Goal: Task Accomplishment & Management: Complete application form

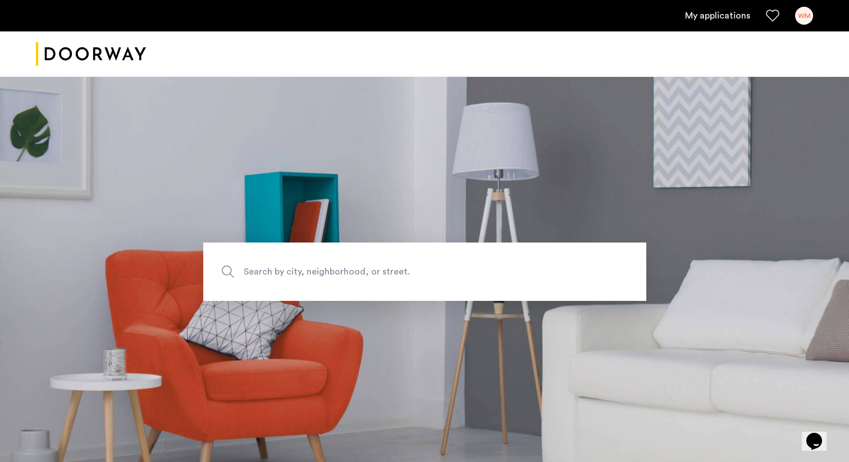
click at [727, 19] on link "My applications" at bounding box center [717, 15] width 65 height 13
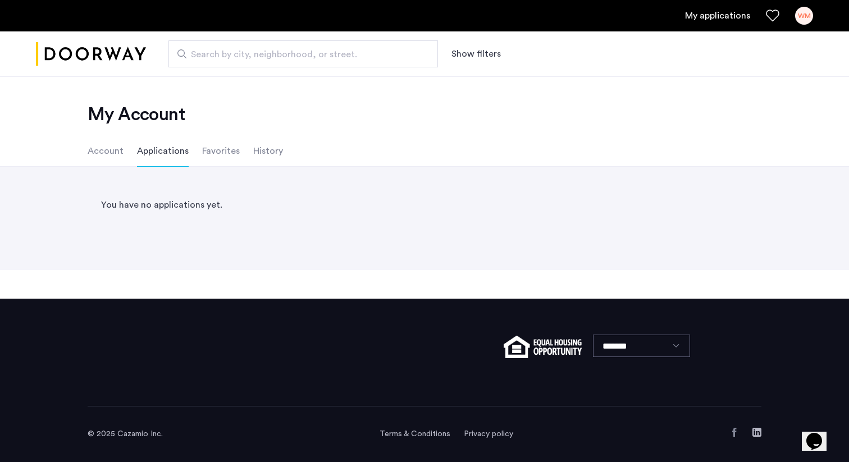
click at [213, 154] on li "Favorites" at bounding box center [221, 150] width 38 height 31
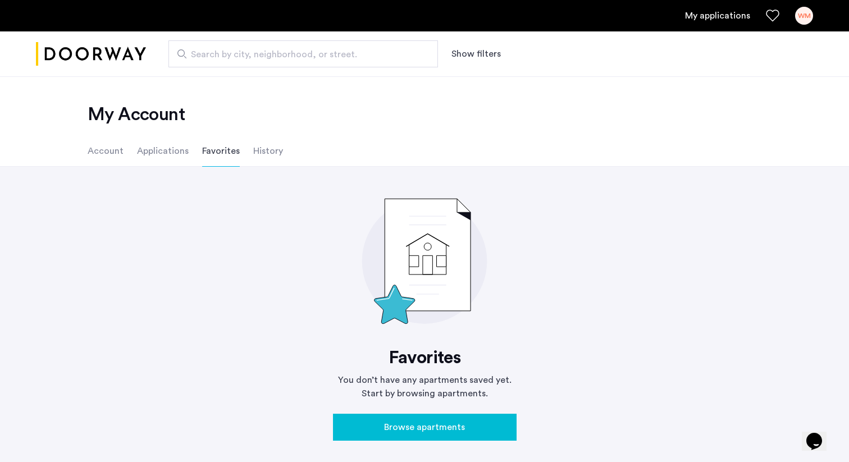
click at [254, 143] on li "History" at bounding box center [268, 150] width 30 height 31
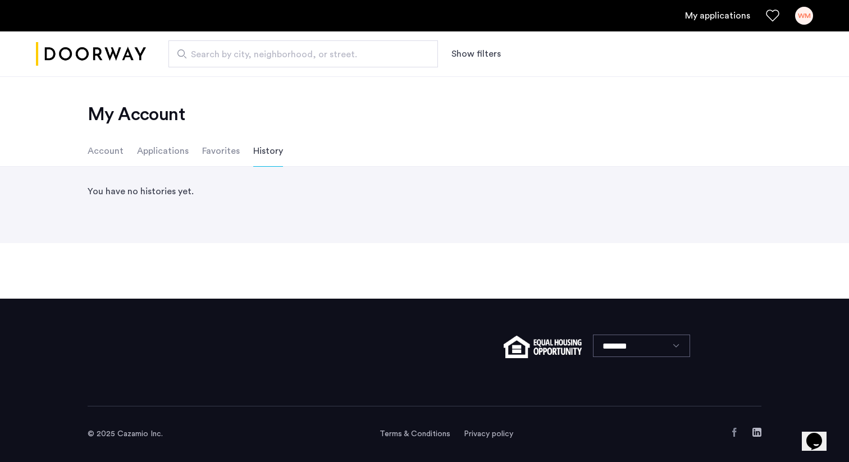
click at [101, 155] on li "Account" at bounding box center [106, 150] width 36 height 31
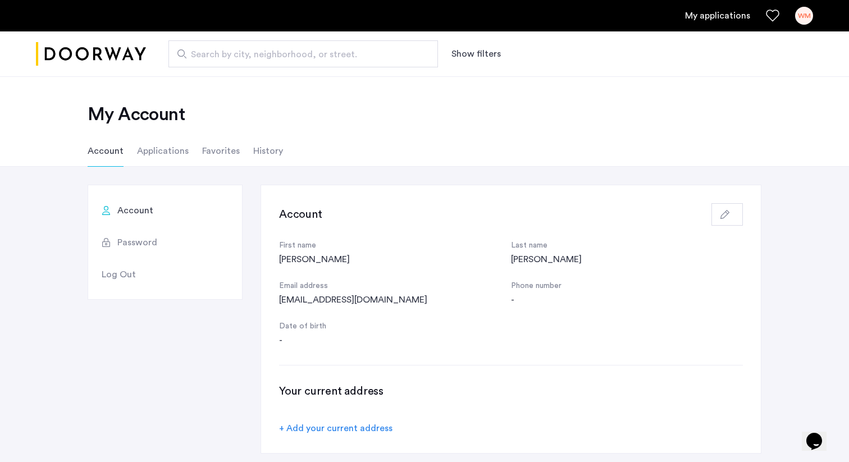
click at [807, 13] on div "WM" at bounding box center [804, 16] width 18 height 18
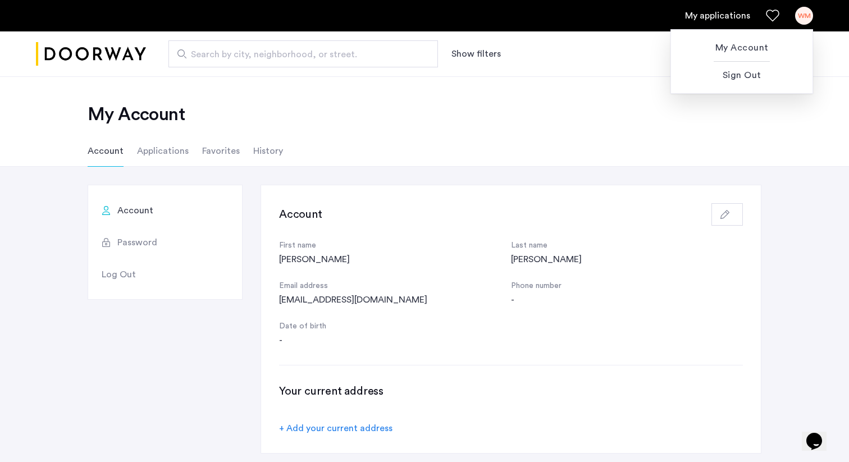
click at [252, 100] on div at bounding box center [424, 231] width 849 height 462
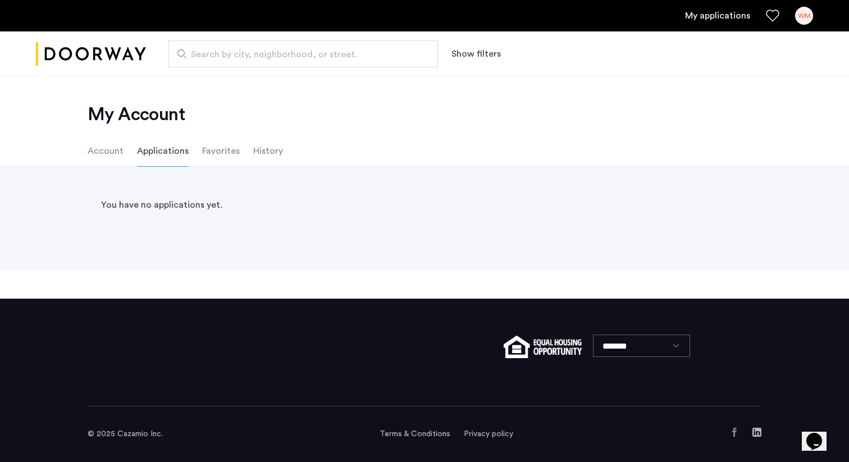
click at [237, 149] on ul "Account Applications Favorites History" at bounding box center [425, 150] width 708 height 31
click at [224, 153] on li "Favorites" at bounding box center [221, 150] width 38 height 31
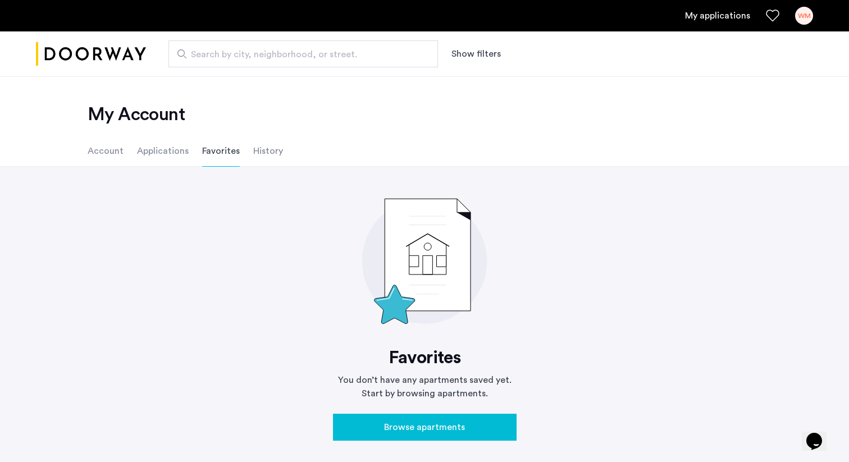
click at [256, 153] on li "History" at bounding box center [268, 150] width 30 height 31
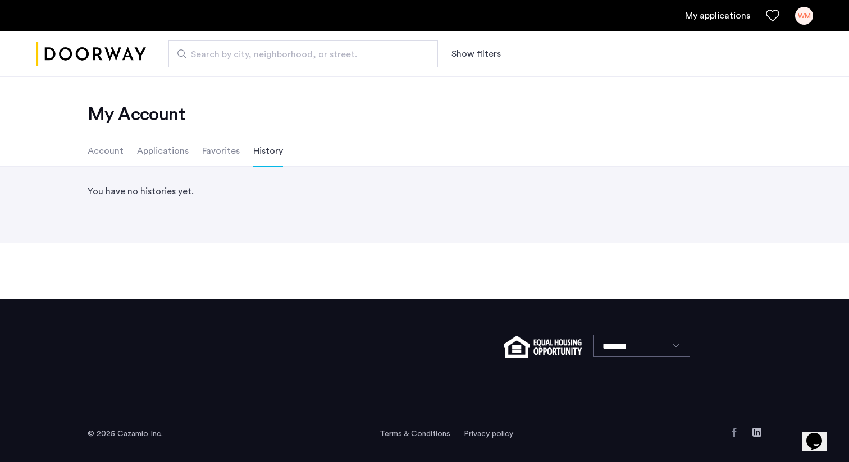
click at [87, 156] on ul "Account Applications Favorites History" at bounding box center [425, 150] width 708 height 31
click at [94, 153] on li "Account" at bounding box center [106, 150] width 36 height 31
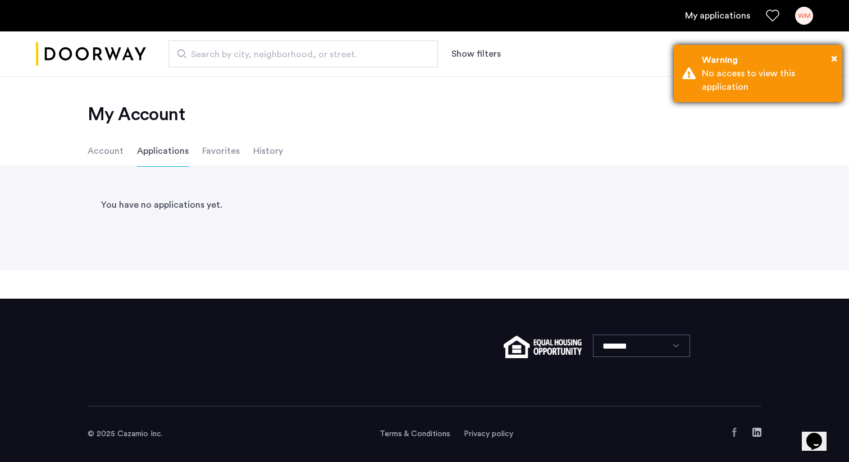
click at [398, 86] on div "No access to view this application" at bounding box center [768, 80] width 132 height 27
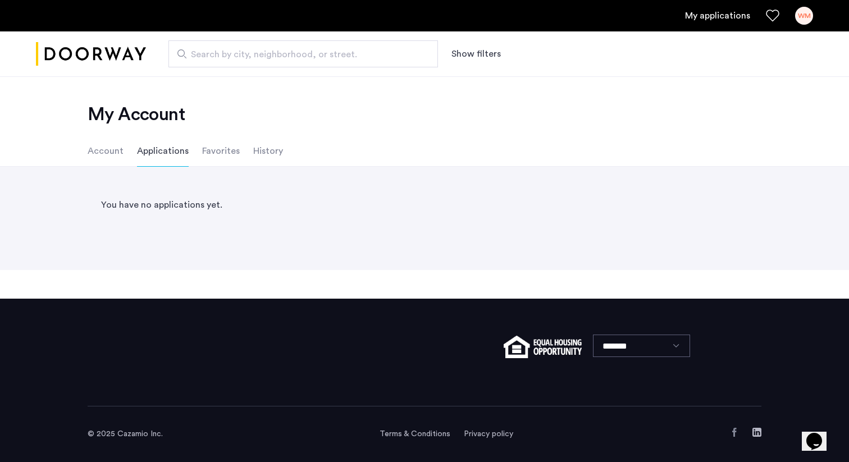
click at [160, 149] on li "Applications" at bounding box center [163, 150] width 52 height 31
click at [107, 155] on li "Account" at bounding box center [106, 150] width 36 height 31
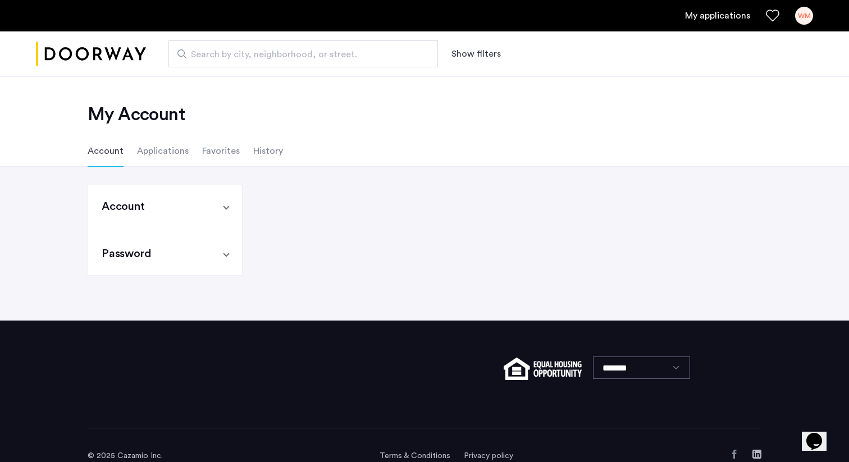
click at [166, 155] on mat-panel-title "Account" at bounding box center [158, 207] width 113 height 16
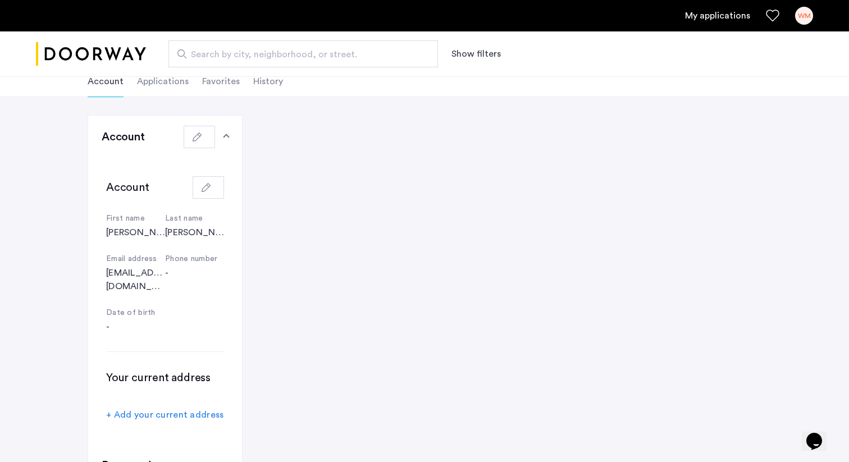
scroll to position [41, 0]
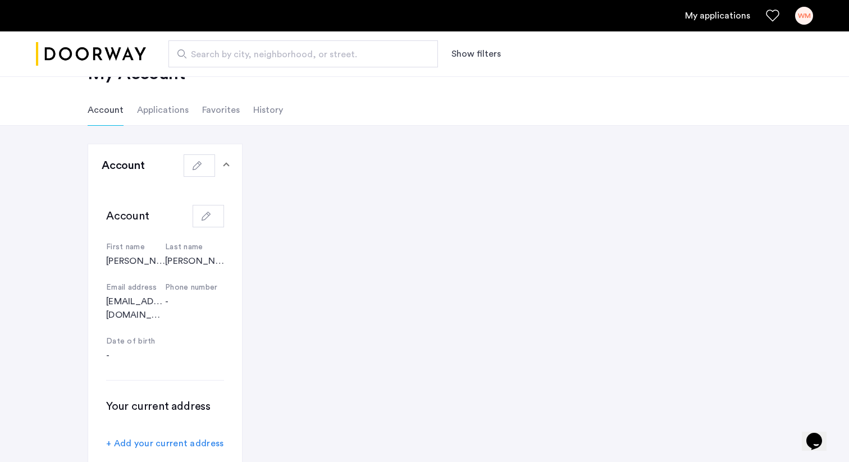
click at [208, 104] on li "Favorites" at bounding box center [221, 109] width 38 height 31
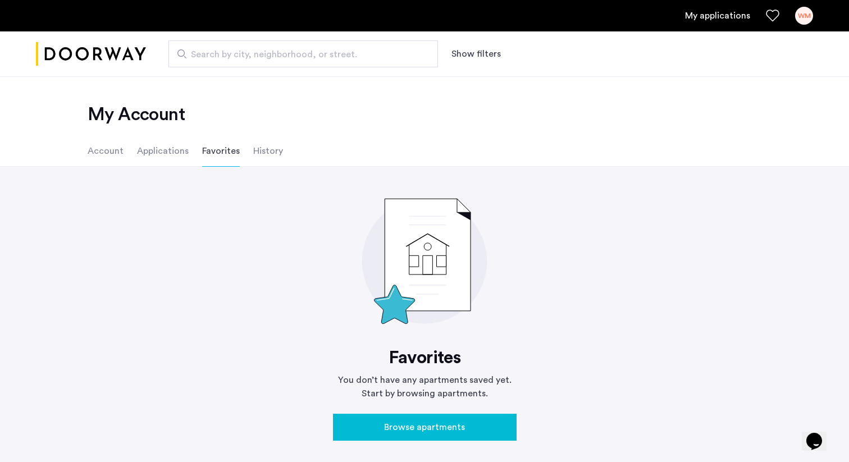
click at [259, 154] on li "History" at bounding box center [268, 150] width 30 height 31
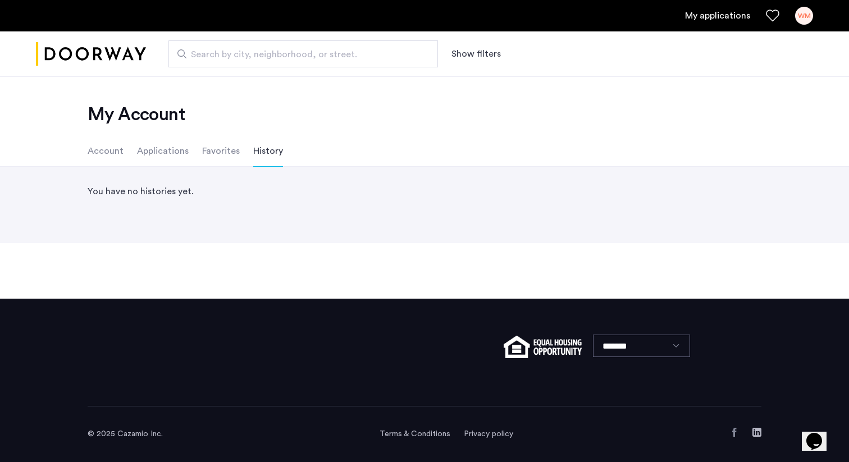
click at [189, 152] on ul "Account Applications Favorites History" at bounding box center [425, 150] width 708 height 31
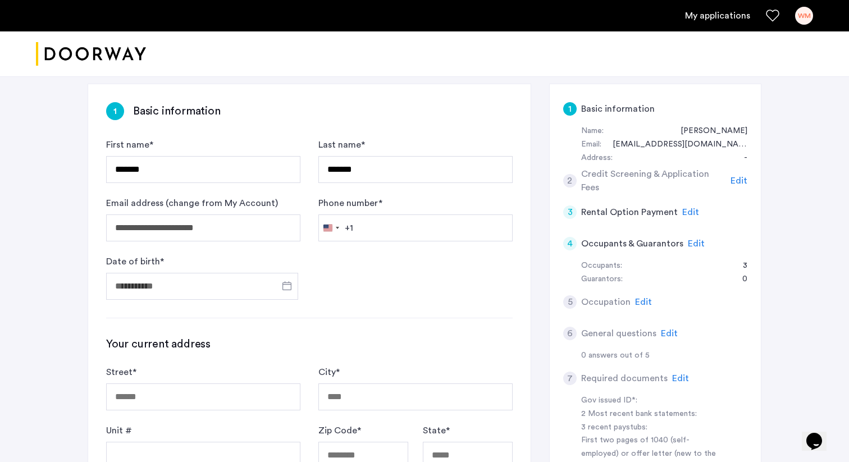
scroll to position [114, 0]
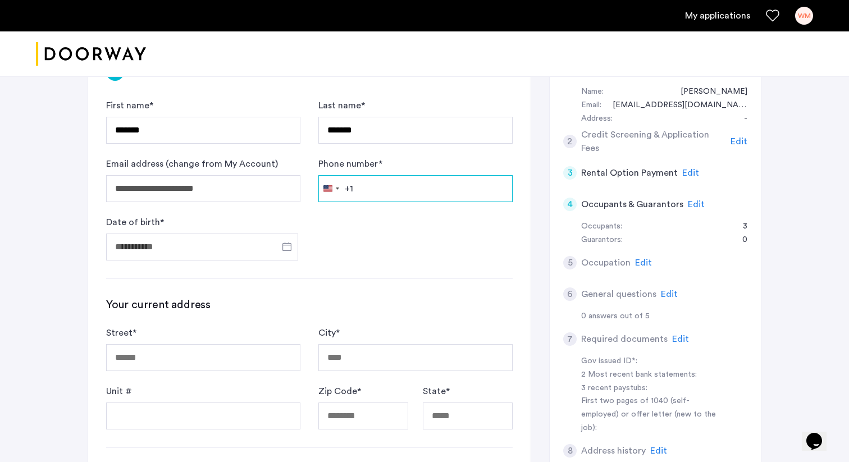
click at [385, 155] on input "Phone number *" at bounding box center [416, 188] width 194 height 27
type input "**********"
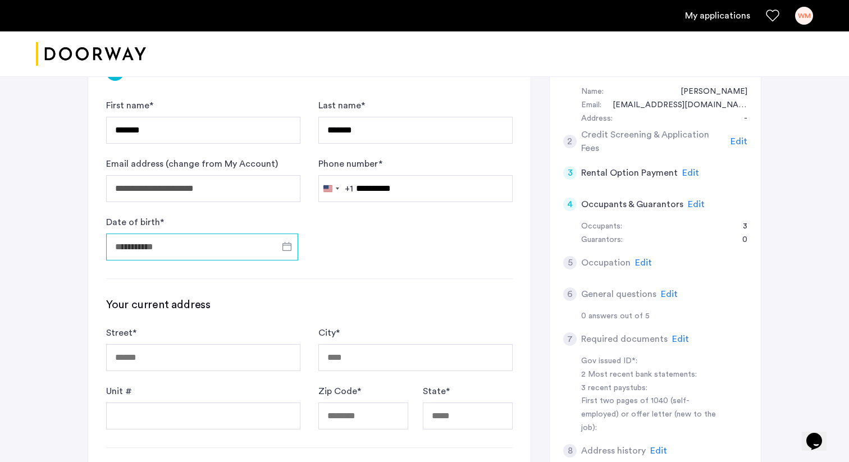
click at [147, 155] on input "Date of birth *" at bounding box center [202, 247] width 192 height 27
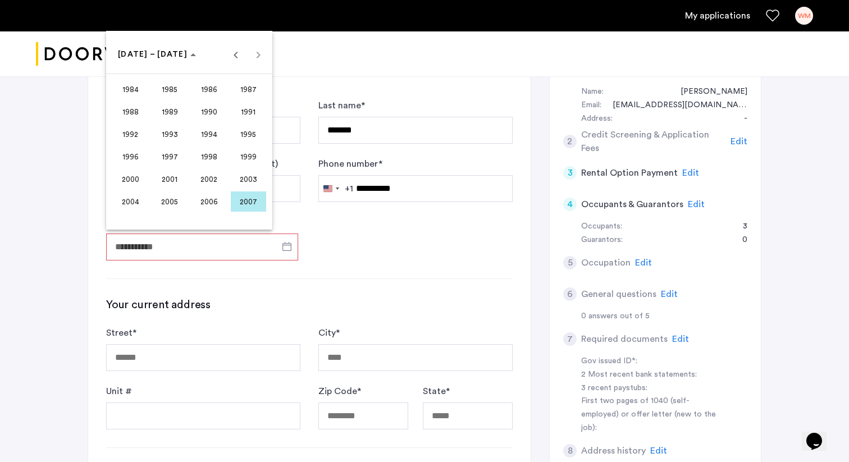
click at [253, 56] on div "1984 to 2007 1984 – 2007" at bounding box center [189, 54] width 161 height 22
click at [254, 56] on div "1984 to 2007 1984 – 2007" at bounding box center [189, 54] width 161 height 22
click at [255, 56] on div "1984 to 2007 1984 – 2007" at bounding box center [189, 54] width 161 height 22
click at [260, 56] on div "1984 to 2007 1984 – 2007" at bounding box center [189, 54] width 161 height 22
click at [242, 55] on span "Previous 24 years" at bounding box center [236, 54] width 22 height 22
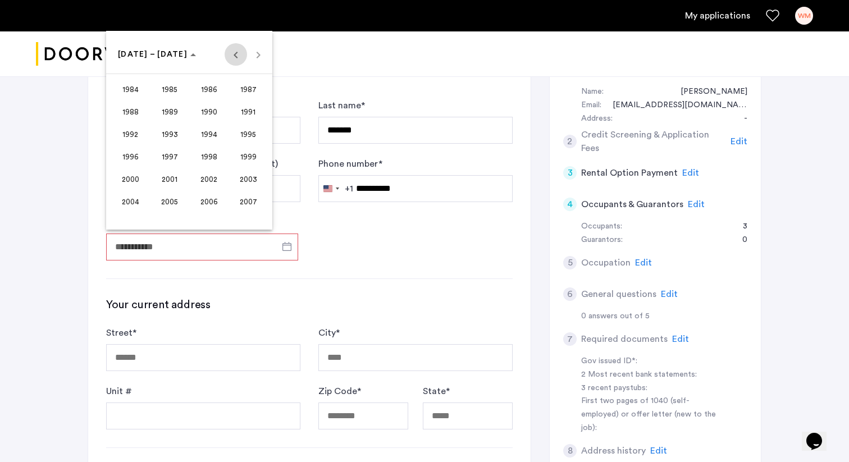
click at [242, 55] on span "Previous 24 years" at bounding box center [236, 54] width 22 height 22
click at [242, 55] on div "1912 to 1935 1912 – 1935" at bounding box center [189, 54] width 161 height 22
click at [242, 55] on div "1888 to 1911 1888 – 1911" at bounding box center [189, 54] width 161 height 22
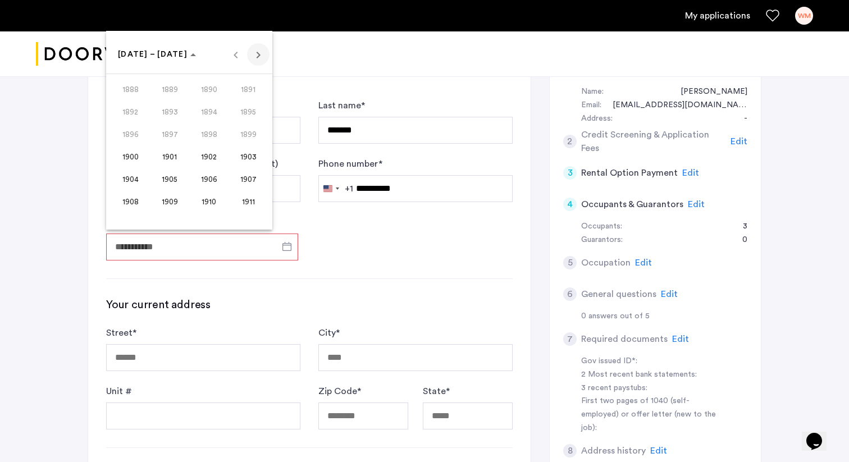
click at [257, 56] on span "Next 24 years" at bounding box center [258, 54] width 22 height 22
click at [258, 57] on span "Next 24 years" at bounding box center [258, 54] width 22 height 22
click at [175, 155] on span "1997" at bounding box center [169, 157] width 35 height 20
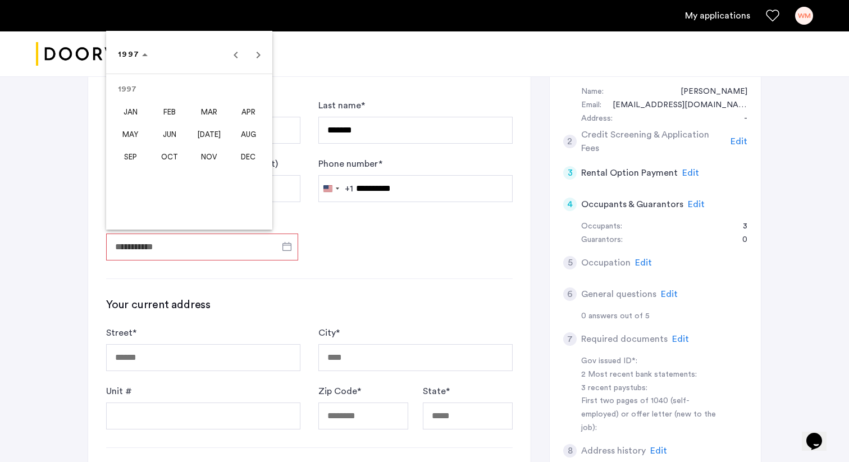
click at [131, 155] on span "SEP" at bounding box center [130, 157] width 35 height 20
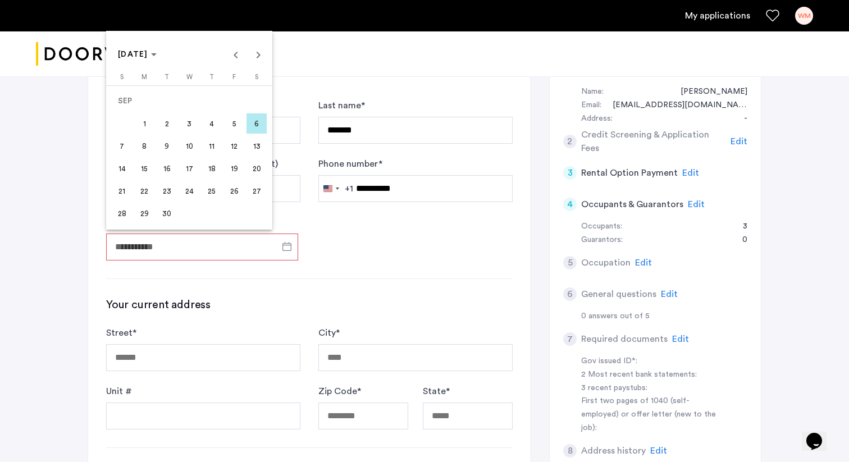
click at [256, 155] on span "20" at bounding box center [257, 168] width 20 height 20
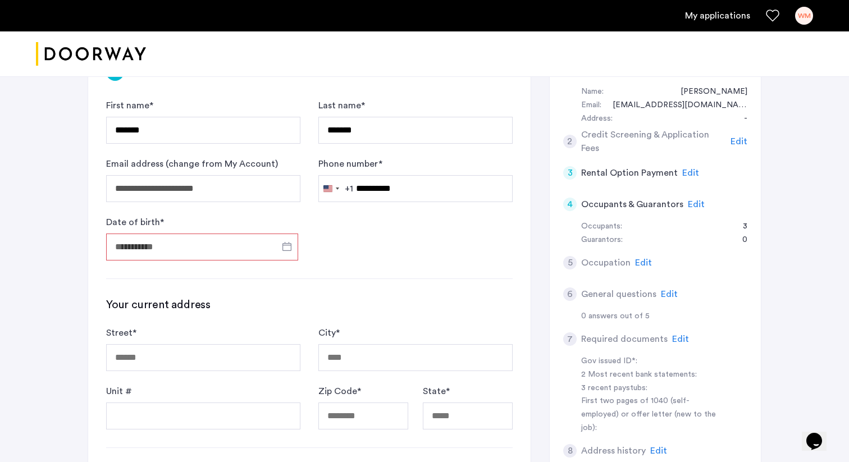
type input "**********"
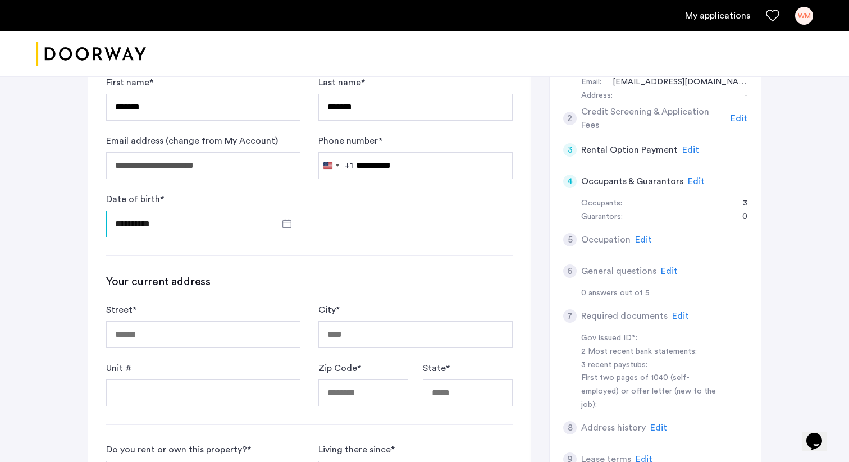
scroll to position [233, 0]
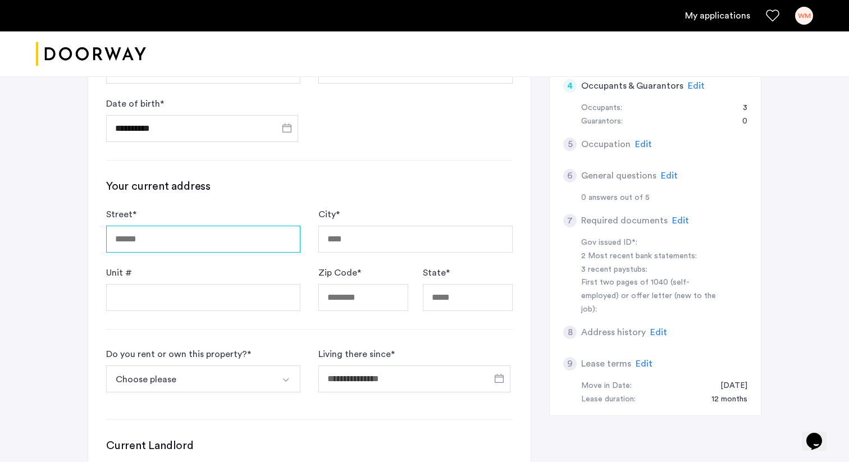
click at [206, 155] on input "Street *" at bounding box center [203, 239] width 194 height 27
type input "**********"
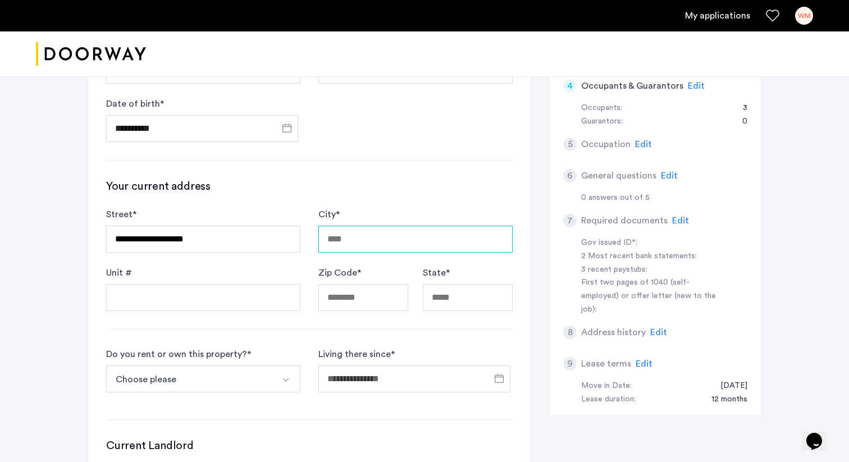
type input "**********"
type input "*****"
type input "**"
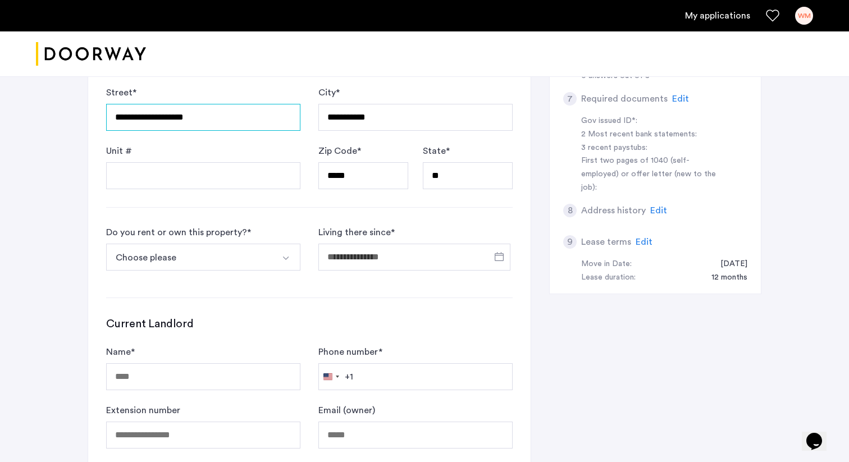
scroll to position [362, 0]
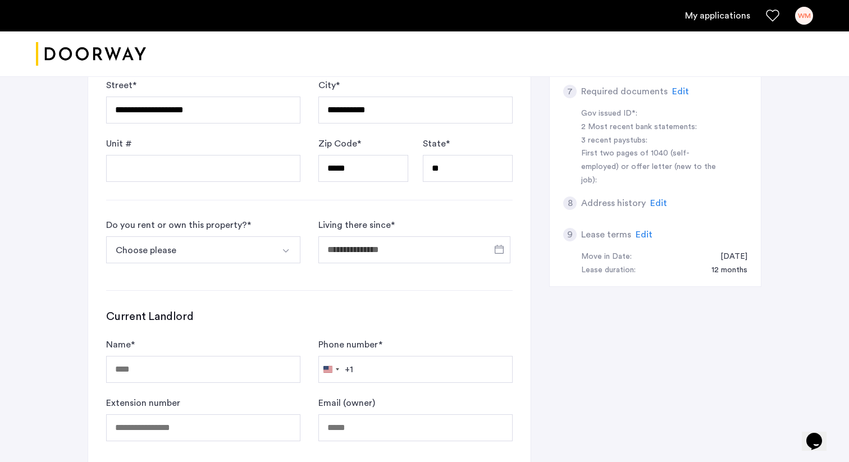
click at [265, 155] on button "Choose please" at bounding box center [190, 250] width 168 height 27
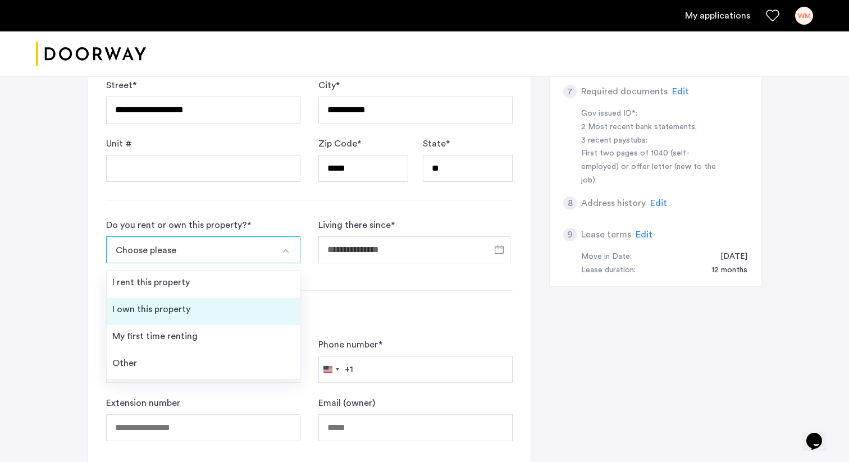
click at [199, 155] on li "I own this property" at bounding box center [203, 311] width 193 height 27
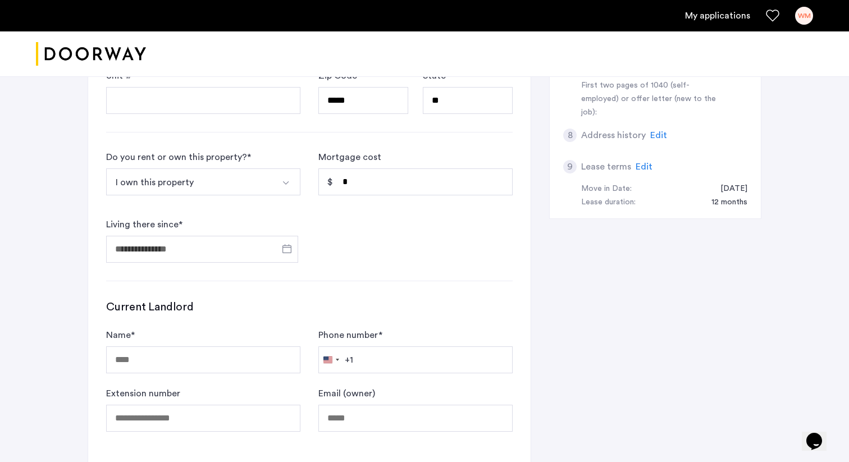
scroll to position [430, 0]
click at [270, 155] on button "I own this property" at bounding box center [190, 181] width 168 height 27
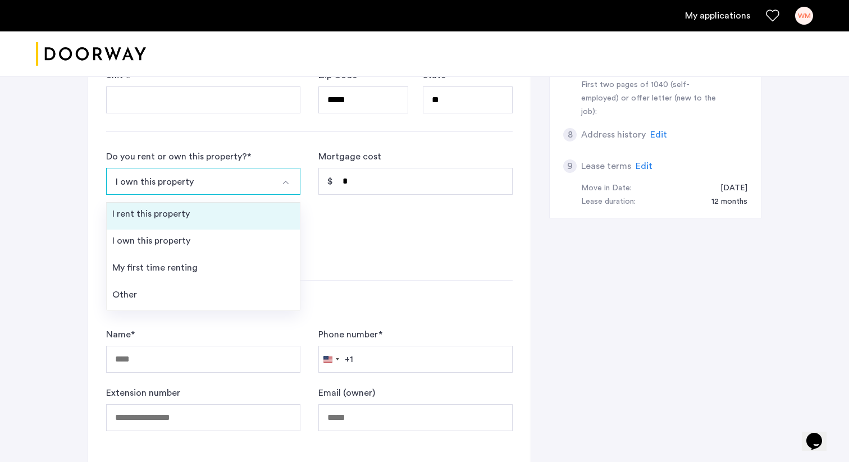
click at [195, 155] on li "I rent this property" at bounding box center [203, 216] width 193 height 27
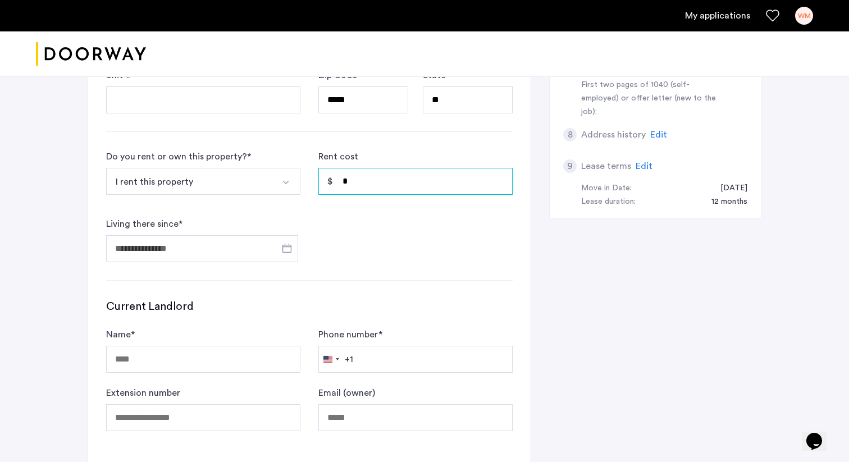
click at [357, 155] on input "*" at bounding box center [416, 181] width 194 height 27
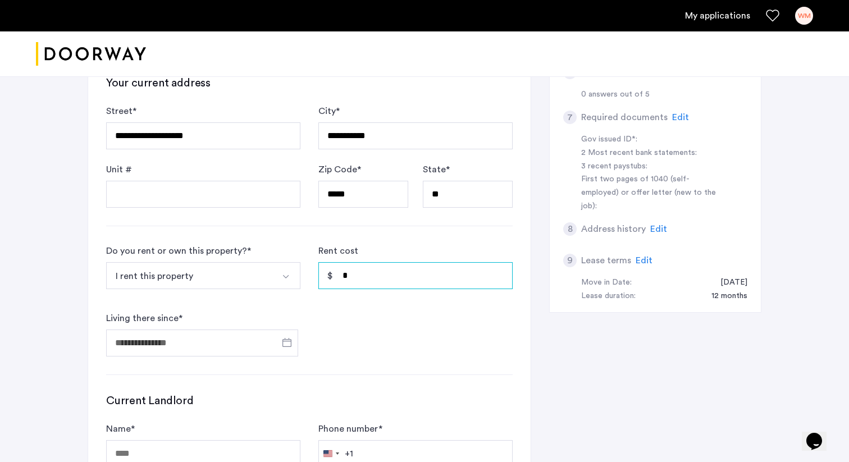
scroll to position [333, 0]
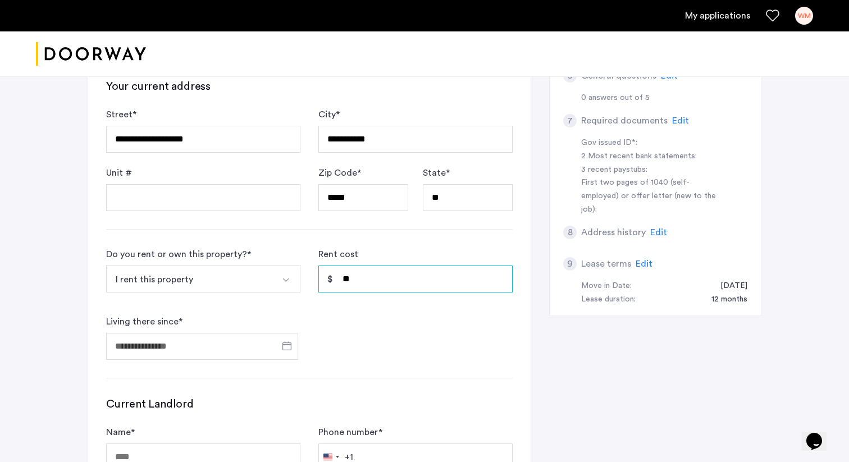
type input "*"
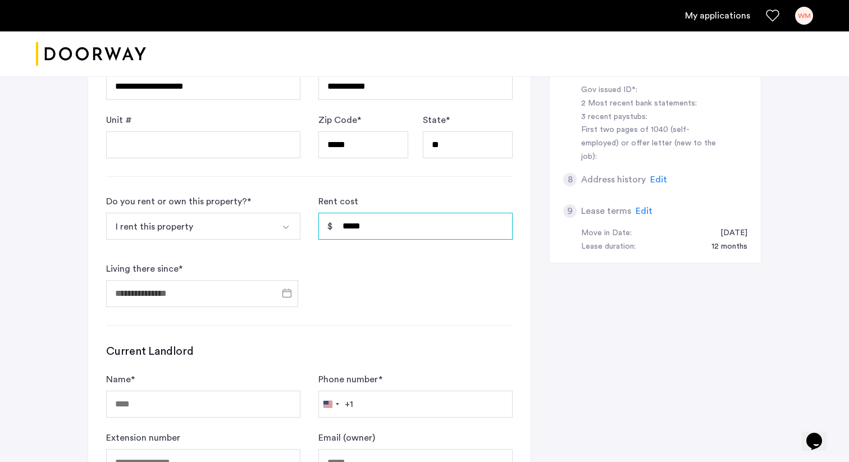
scroll to position [397, 0]
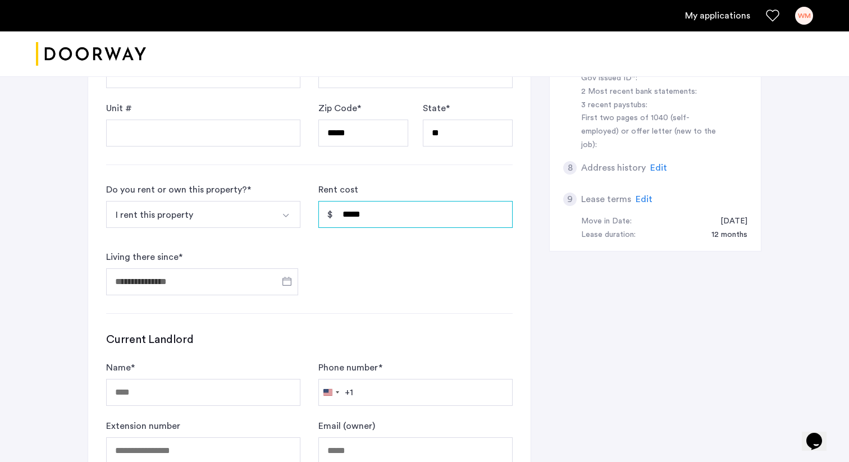
type input "*****"
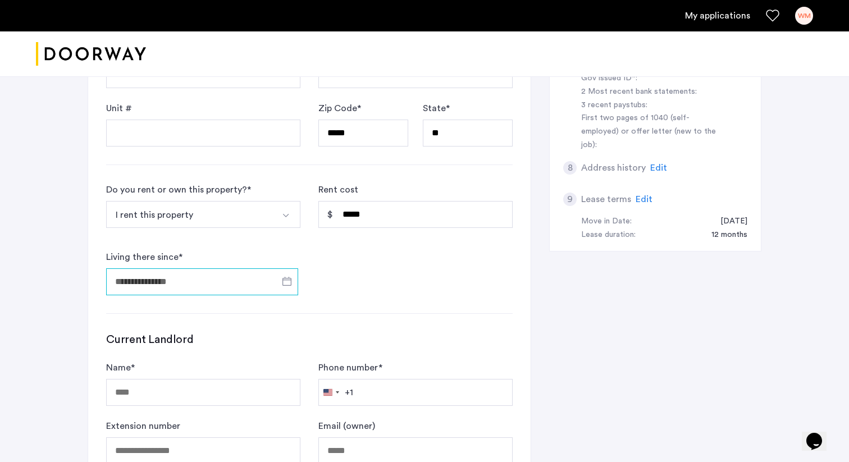
click at [208, 155] on input "Living there since *" at bounding box center [202, 282] width 192 height 27
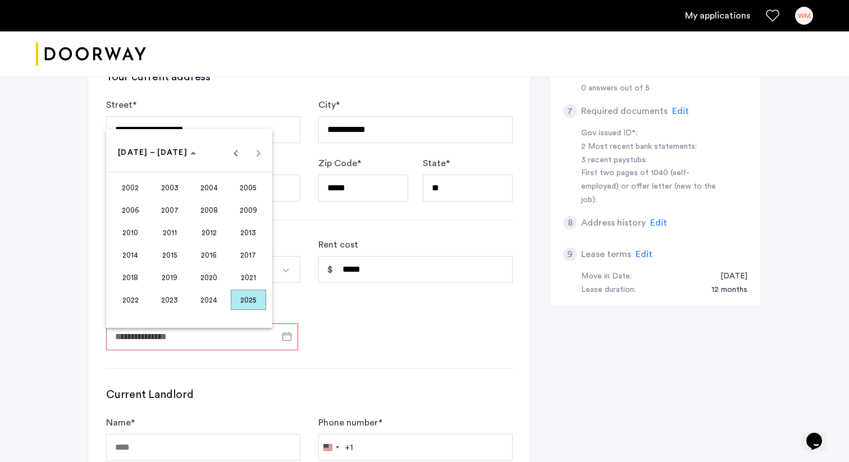
scroll to position [334, 0]
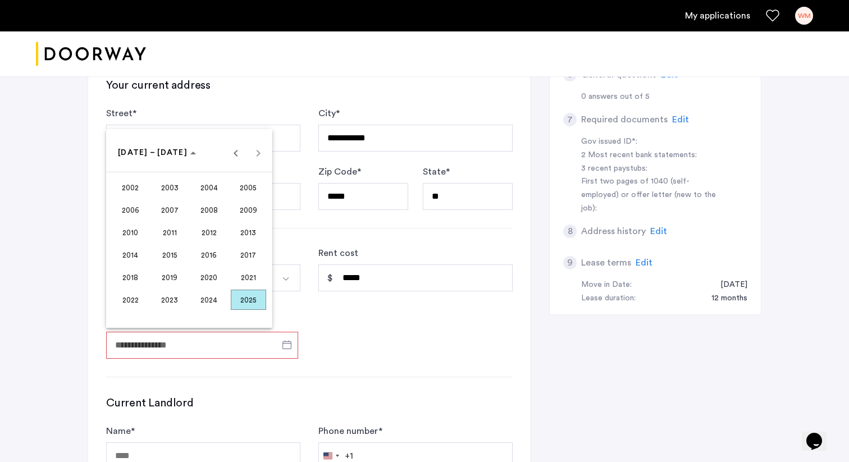
click at [128, 155] on span "2002" at bounding box center [130, 188] width 35 height 20
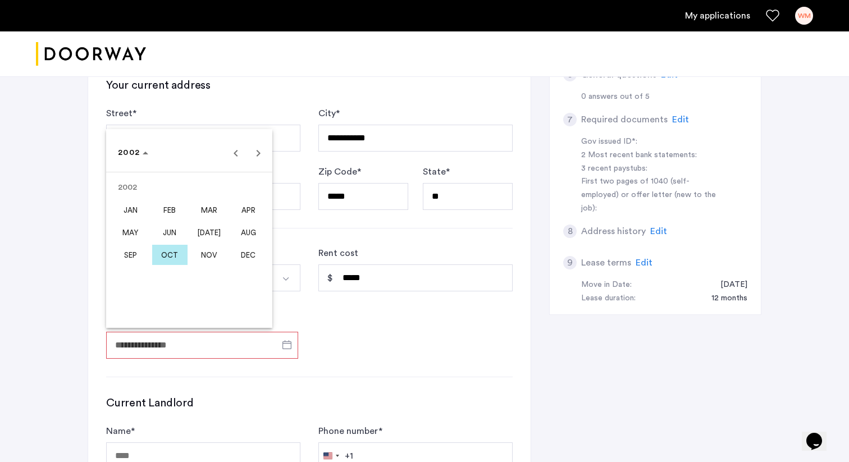
click at [208, 155] on span "NOV" at bounding box center [209, 255] width 35 height 20
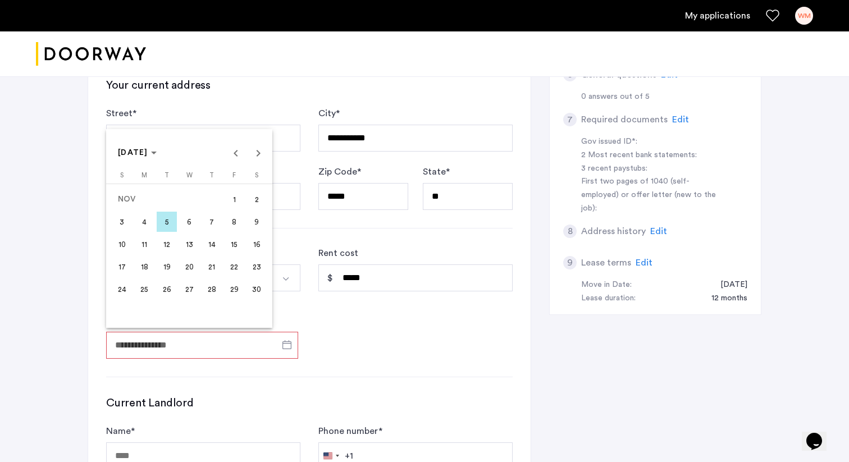
click at [228, 155] on span "22" at bounding box center [234, 267] width 20 height 20
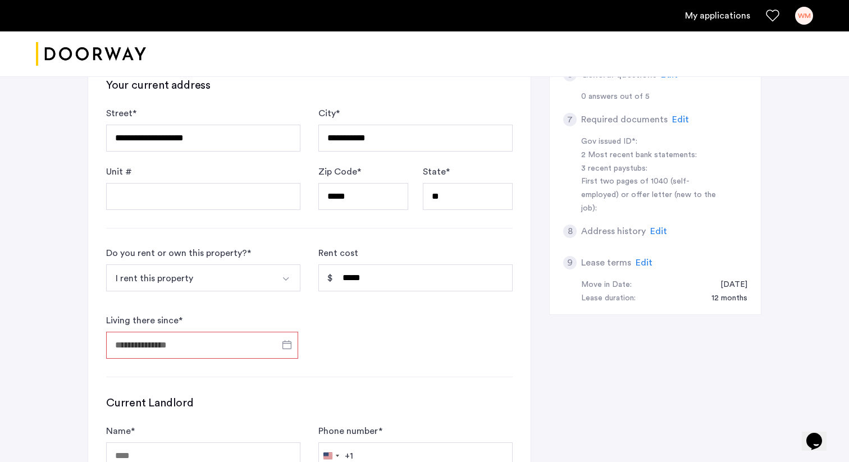
type input "**********"
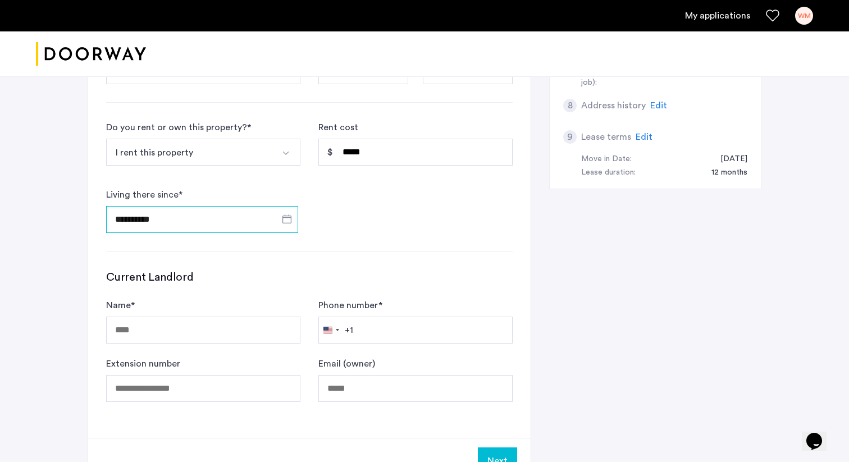
scroll to position [474, 0]
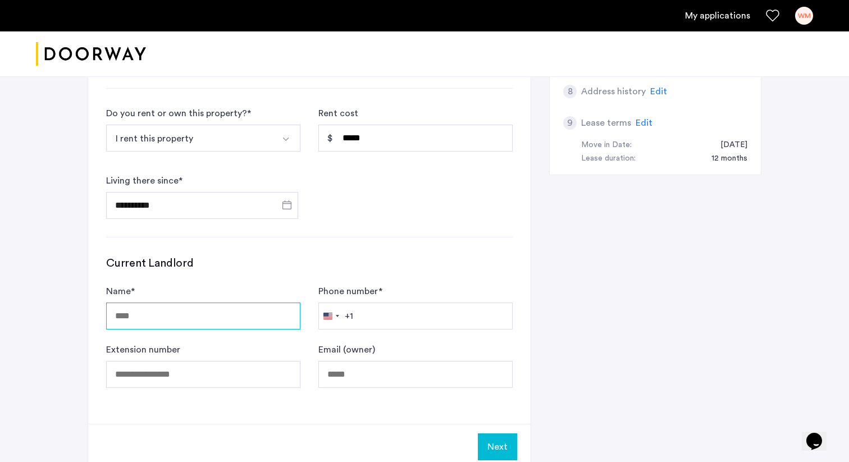
click at [197, 155] on input "Name *" at bounding box center [203, 316] width 194 height 27
type input "**********"
click at [371, 155] on input "Phone number *" at bounding box center [416, 316] width 194 height 27
type input "**********"
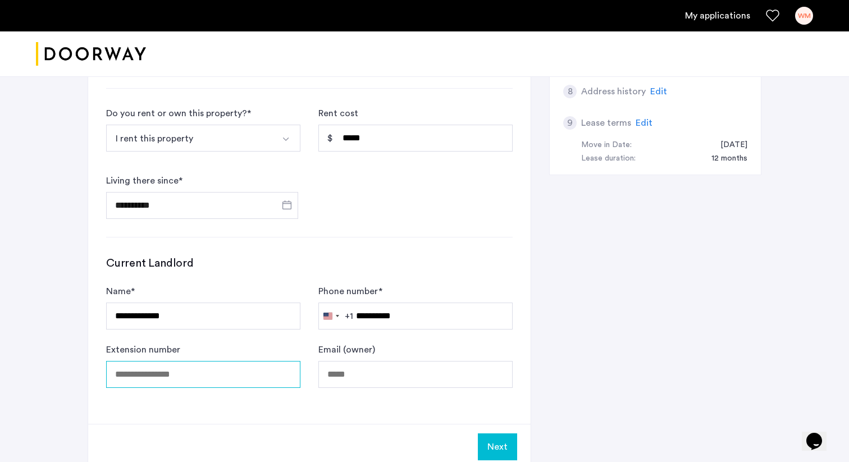
click at [228, 155] on input "Extension number" at bounding box center [203, 374] width 194 height 27
type input "**********"
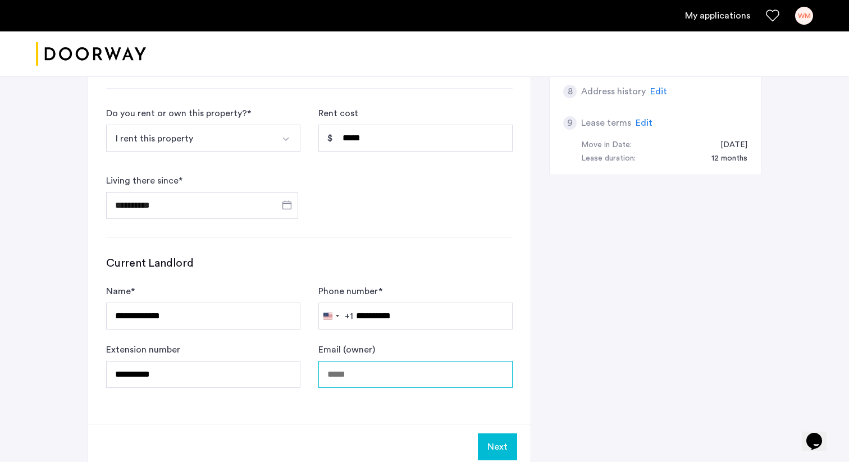
click at [365, 155] on input "Email (owner)" at bounding box center [416, 374] width 194 height 27
click at [398, 155] on button "Next" at bounding box center [497, 447] width 39 height 27
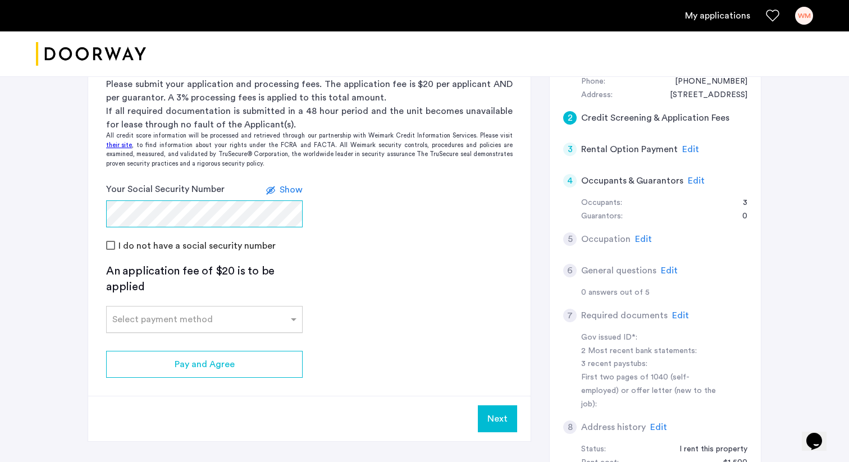
scroll to position [153, 0]
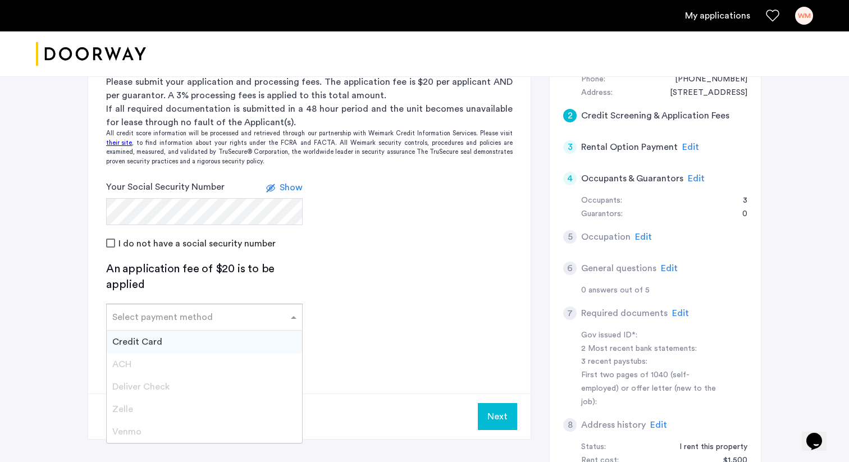
click at [178, 155] on input "text" at bounding box center [193, 315] width 162 height 8
click at [149, 155] on span "Credit Card" at bounding box center [137, 342] width 50 height 9
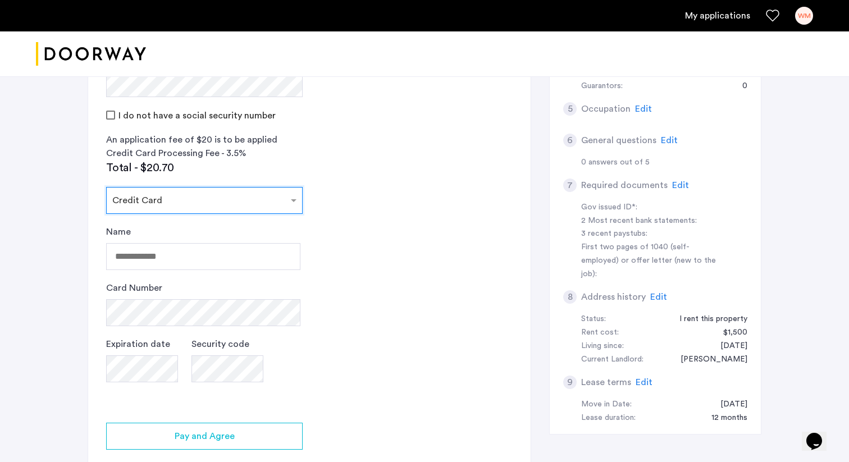
scroll to position [294, 0]
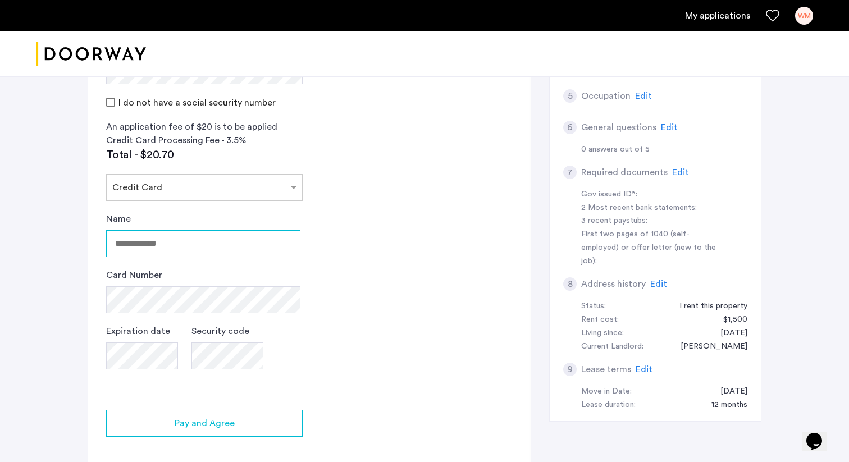
click at [142, 155] on input "Name" at bounding box center [203, 243] width 194 height 27
type input "**********"
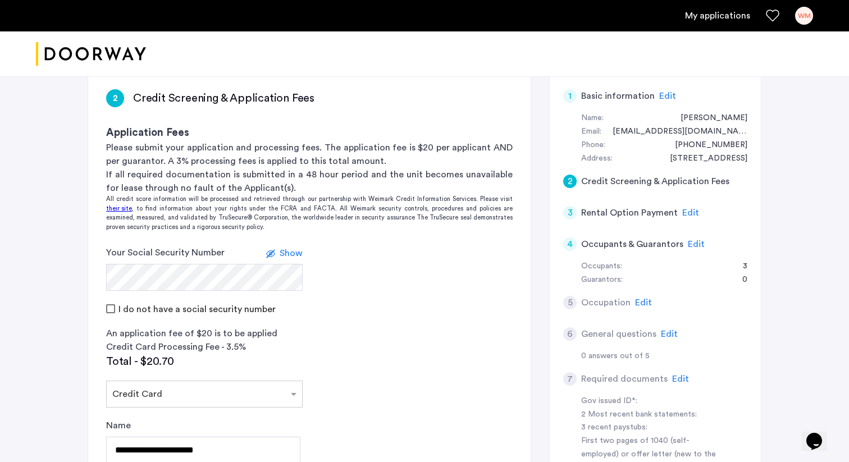
scroll to position [431, 0]
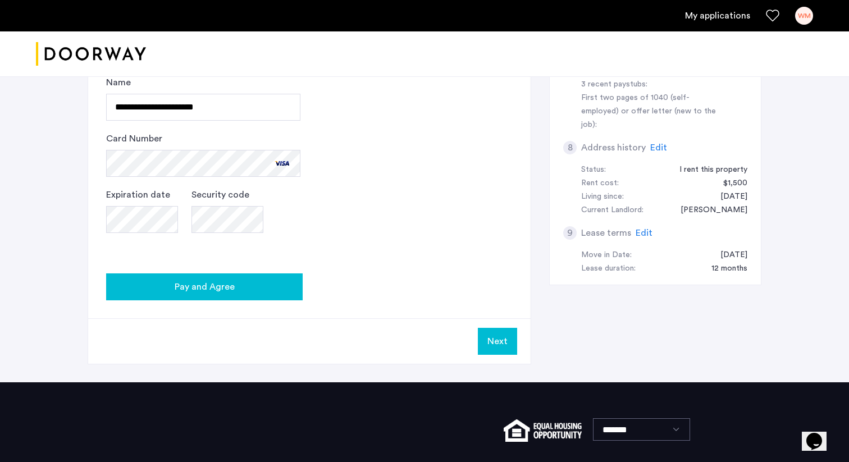
click at [255, 155] on div "Pay and Agree" at bounding box center [204, 286] width 179 height 13
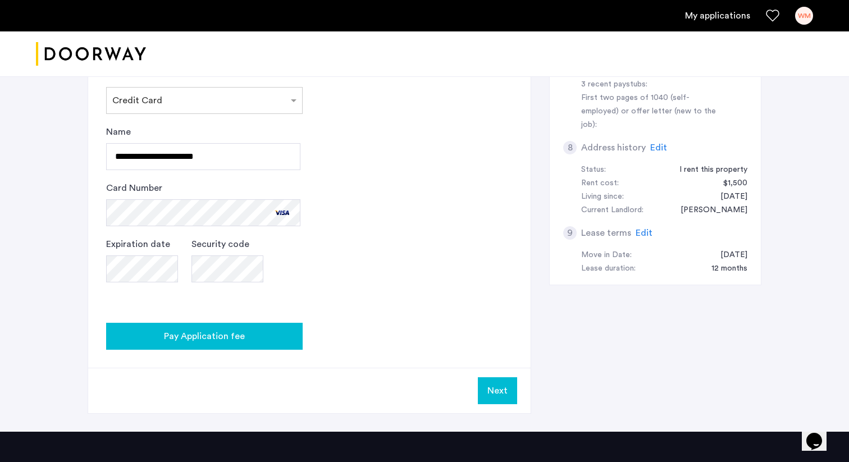
scroll to position [0, 0]
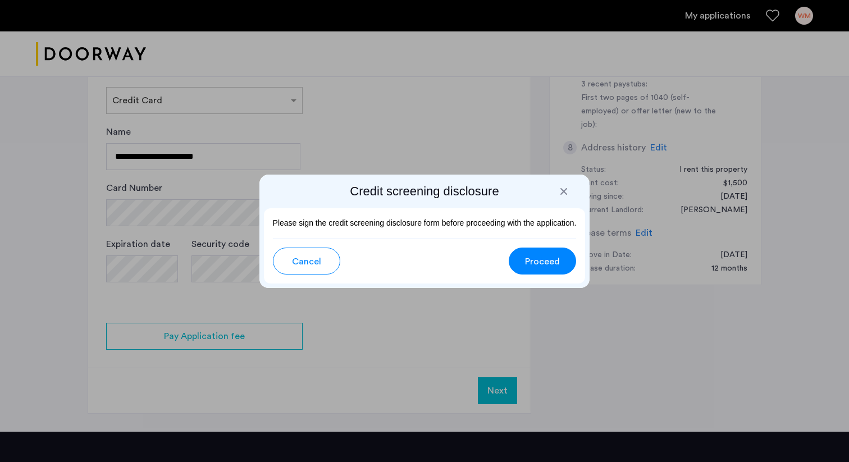
click at [398, 155] on span "Proceed" at bounding box center [542, 261] width 35 height 13
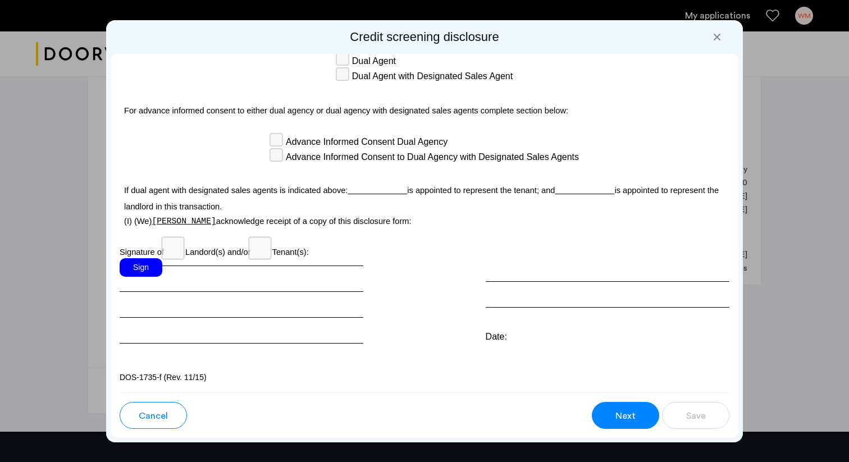
scroll to position [3184, 0]
click at [360, 155] on u at bounding box center [378, 190] width 60 height 9
click at [149, 155] on div "Sign" at bounding box center [141, 267] width 43 height 19
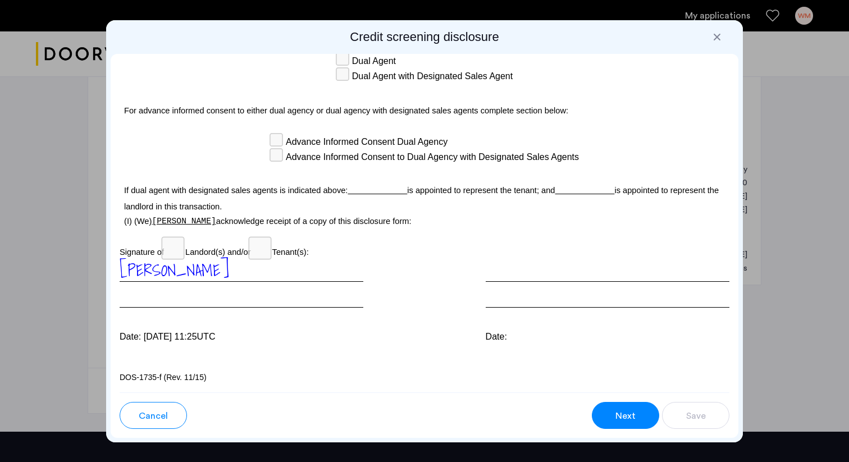
click at [398, 155] on span "Next" at bounding box center [626, 416] width 20 height 13
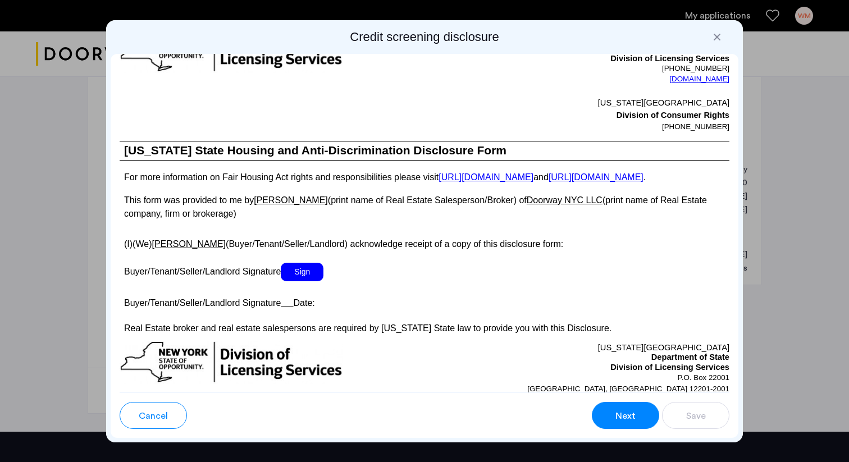
scroll to position [1991, 0]
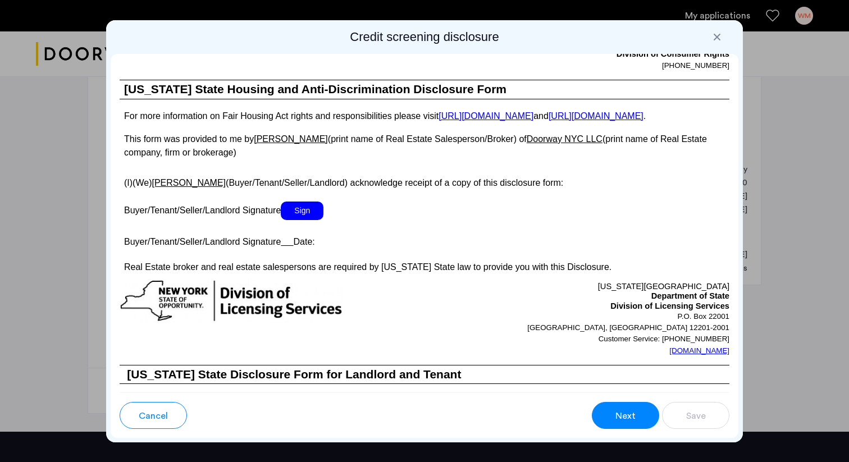
click at [304, 155] on span "Sign" at bounding box center [302, 211] width 43 height 19
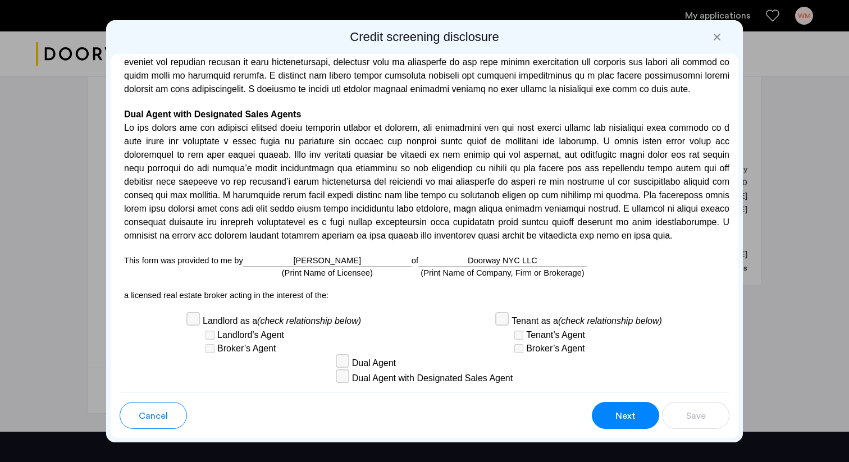
scroll to position [3216, 0]
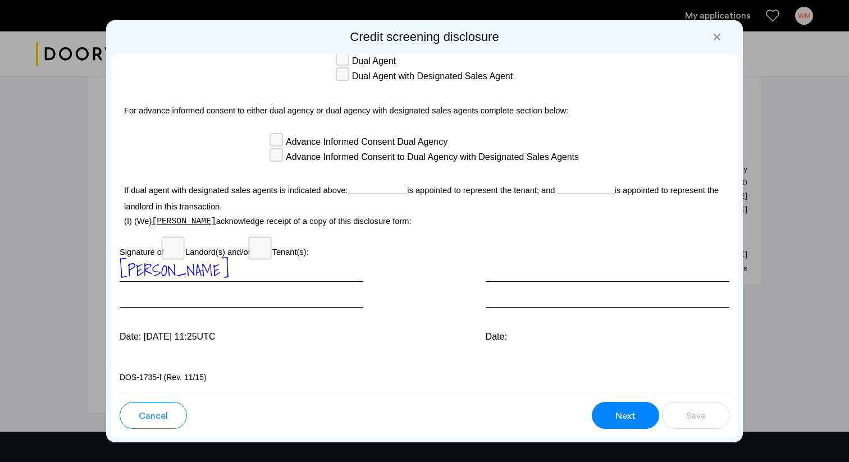
click at [398, 155] on span "Next" at bounding box center [626, 416] width 20 height 13
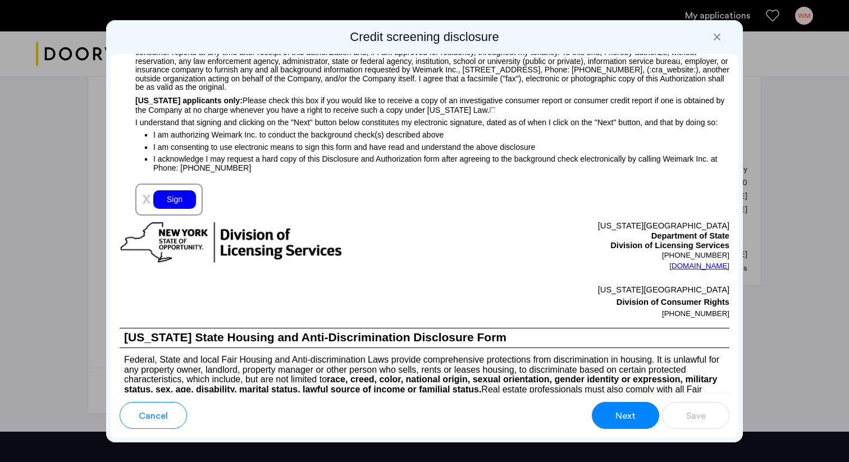
scroll to position [1210, 0]
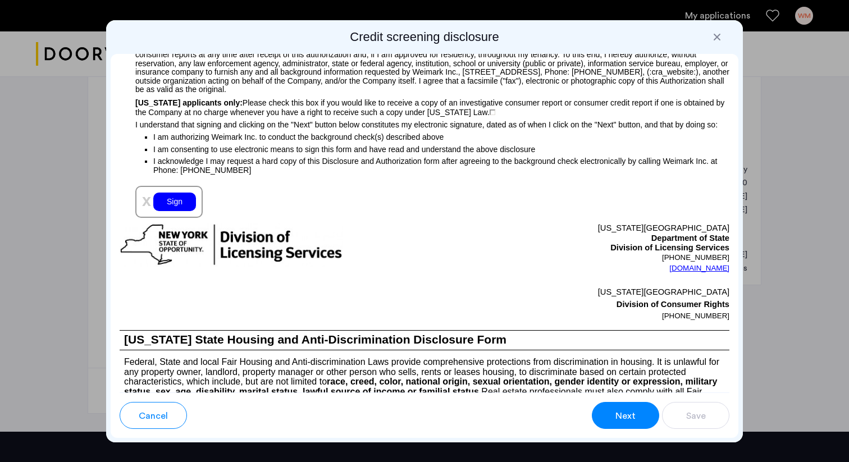
click at [175, 155] on div "Sign" at bounding box center [174, 202] width 43 height 19
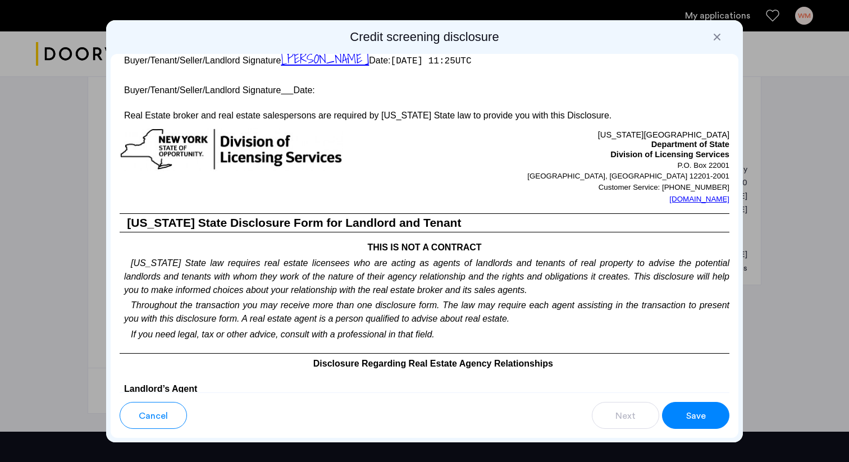
scroll to position [2264, 0]
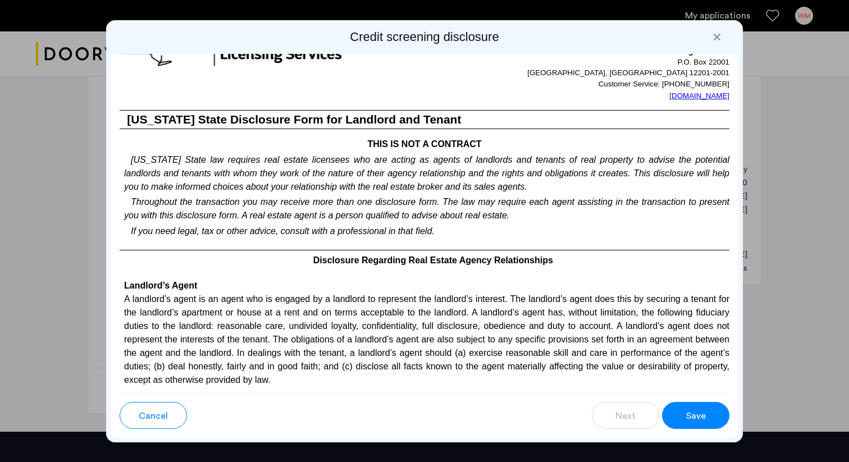
click at [398, 155] on span "Save" at bounding box center [696, 416] width 20 height 13
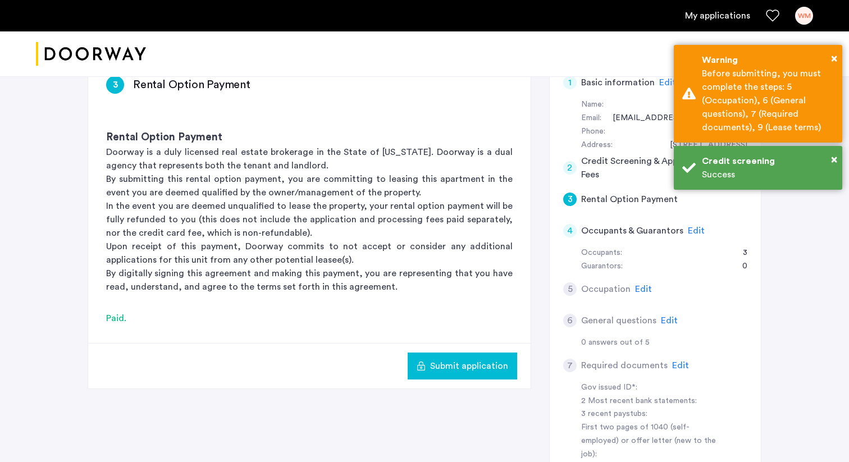
scroll to position [151, 0]
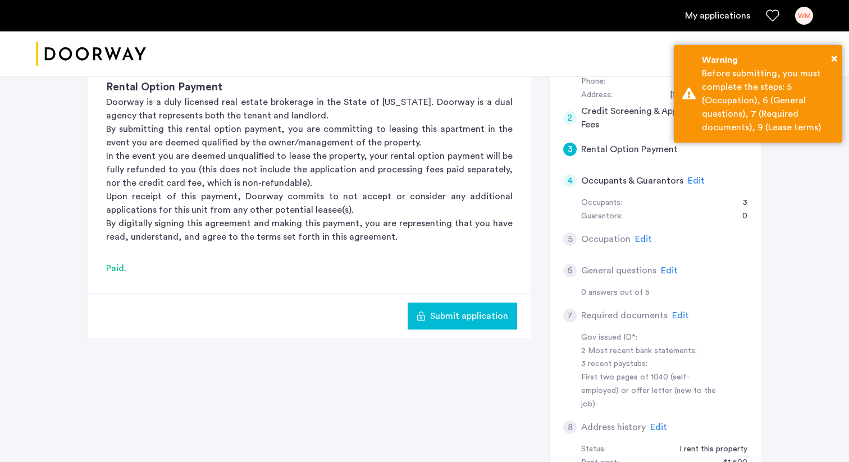
click at [398, 155] on span "Submit application" at bounding box center [469, 316] width 78 height 13
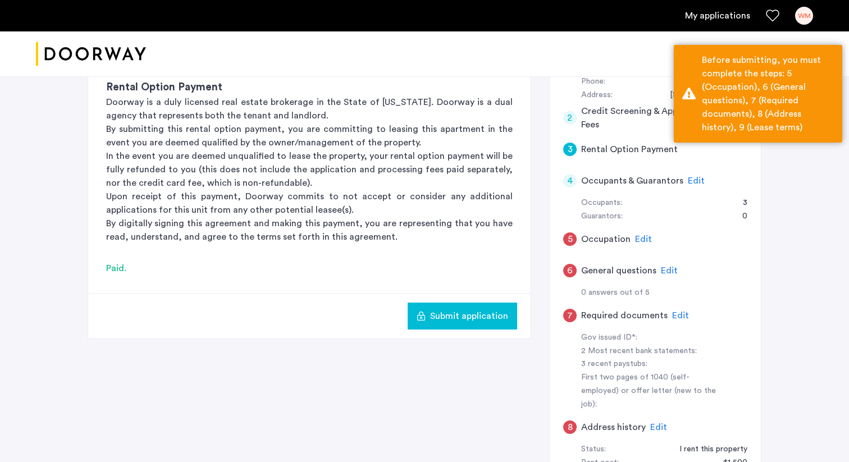
click at [398, 155] on span "Edit" at bounding box center [643, 239] width 17 height 9
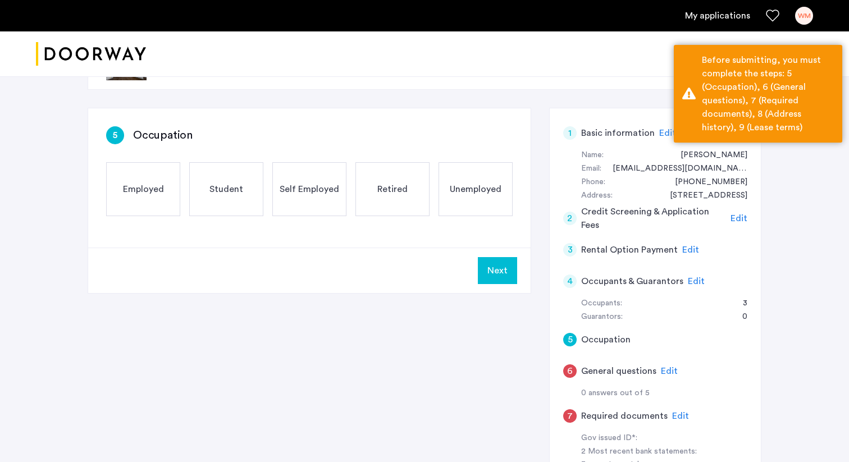
scroll to position [0, 0]
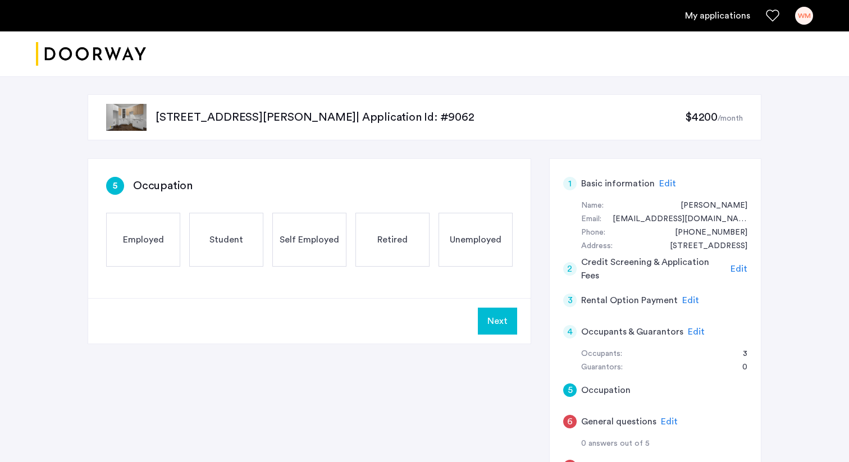
click at [161, 155] on span "Employed" at bounding box center [143, 239] width 41 height 13
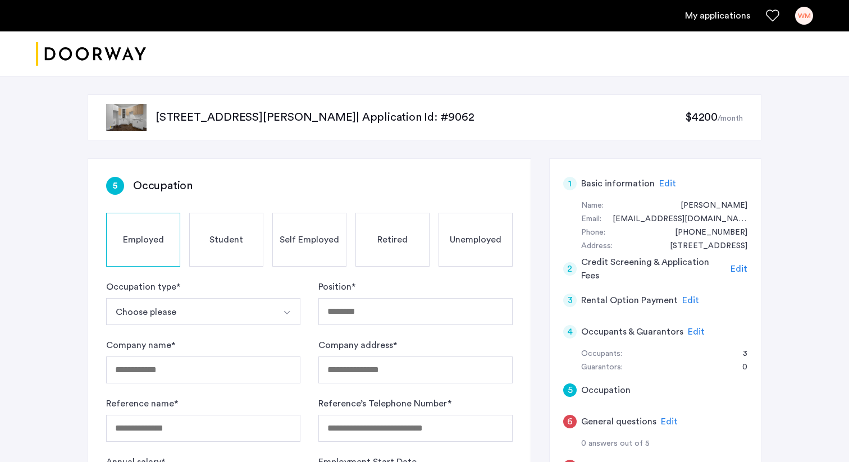
click at [216, 155] on button "Choose please" at bounding box center [190, 311] width 168 height 27
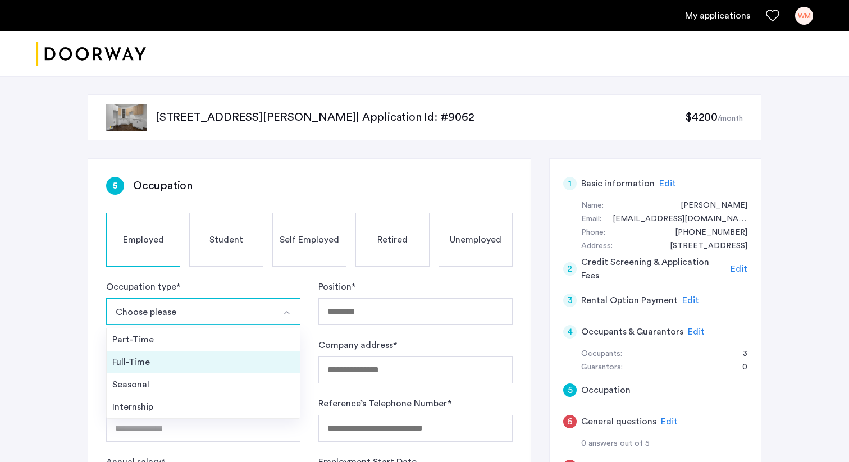
scroll to position [32, 0]
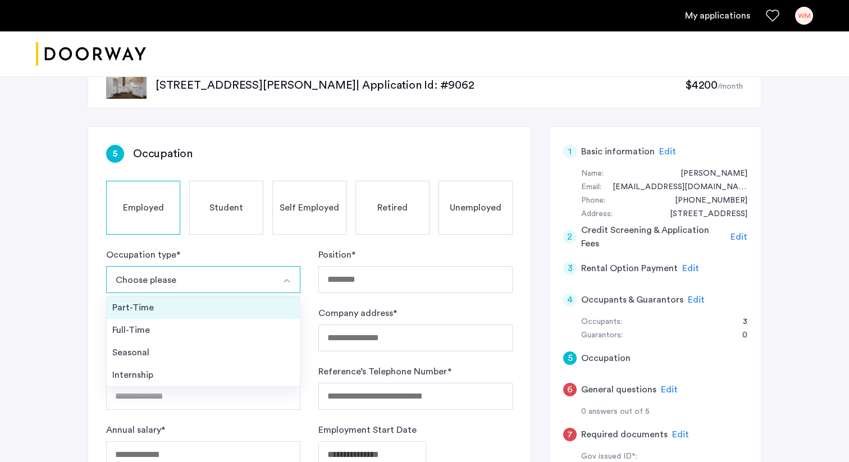
click at [183, 155] on div "Part-Time" at bounding box center [203, 307] width 182 height 13
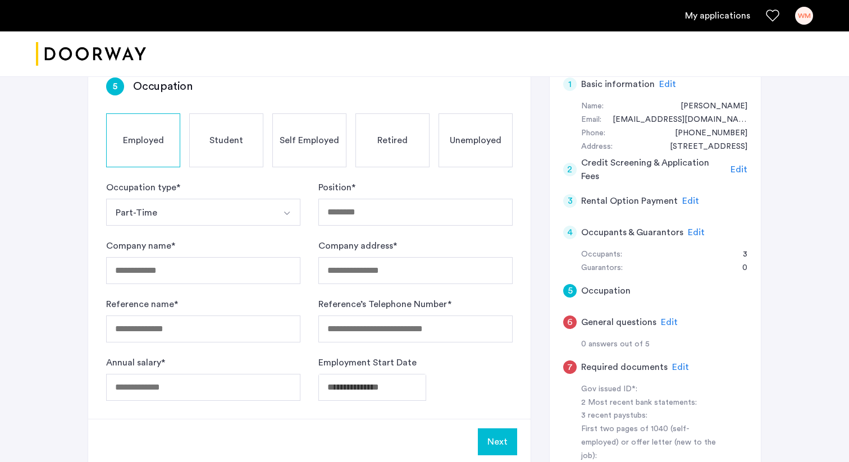
scroll to position [99, 0]
click at [204, 155] on button "Part-Time" at bounding box center [190, 212] width 168 height 27
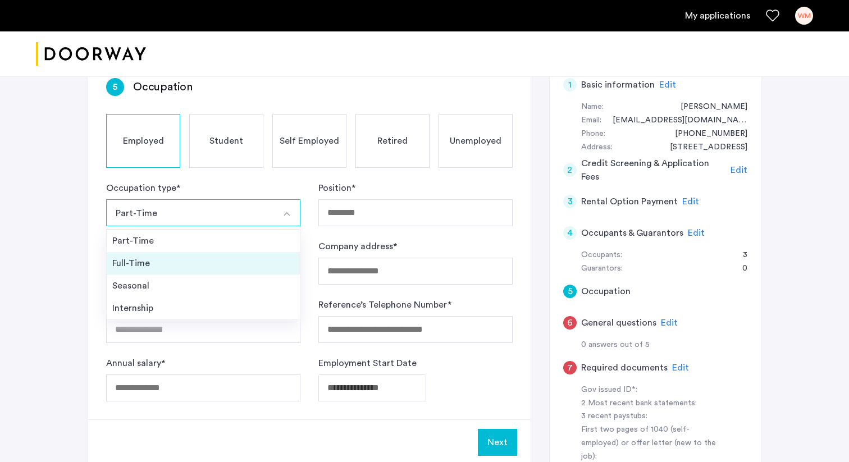
click at [165, 155] on div "Full-Time" at bounding box center [203, 263] width 182 height 13
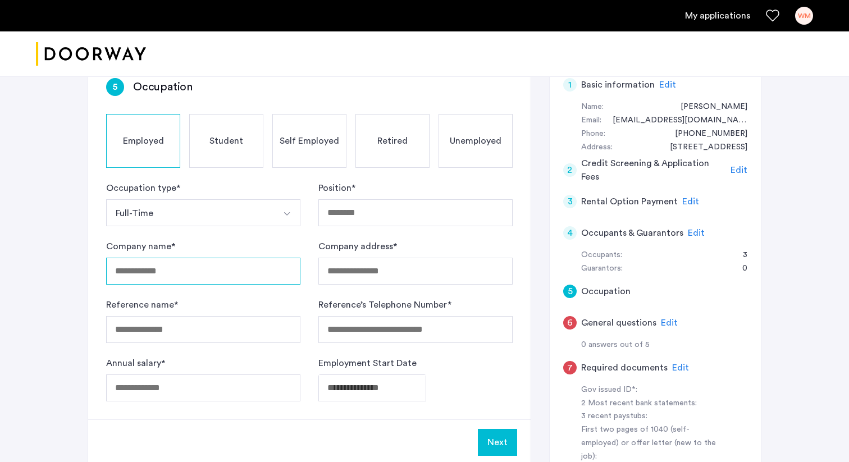
click at [185, 155] on input "Company name *" at bounding box center [203, 271] width 194 height 27
type input "*********"
click at [178, 155] on input "Reference name *" at bounding box center [203, 329] width 194 height 27
type input "********"
click at [192, 155] on div "5 Occupation Employed Student Self Employed Retired Unemployed Occupation type …" at bounding box center [309, 240] width 443 height 360
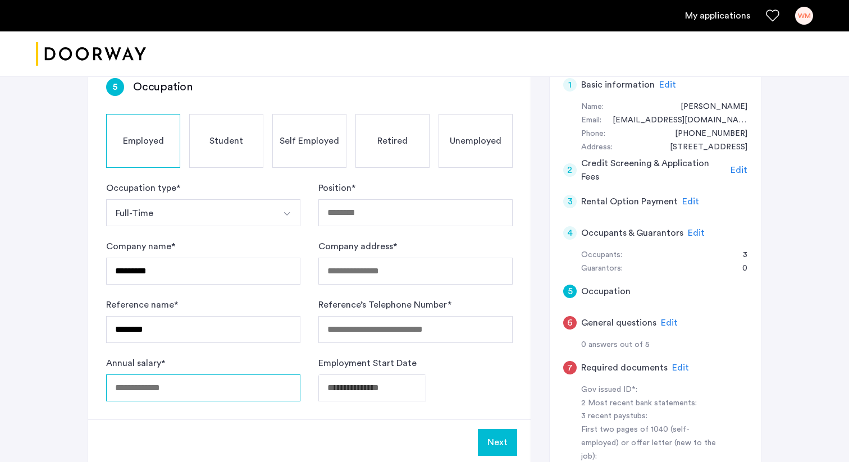
click at [205, 155] on input "Annual salary *" at bounding box center [203, 388] width 194 height 27
type input "*****"
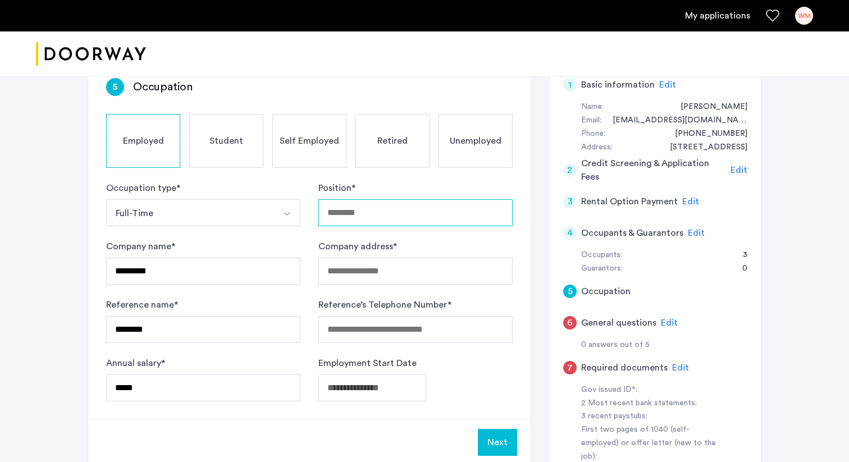
click at [353, 155] on input "Position *" at bounding box center [416, 212] width 194 height 27
type input "*********"
click at [352, 155] on input "Company address *" at bounding box center [416, 271] width 194 height 27
type input "**********"
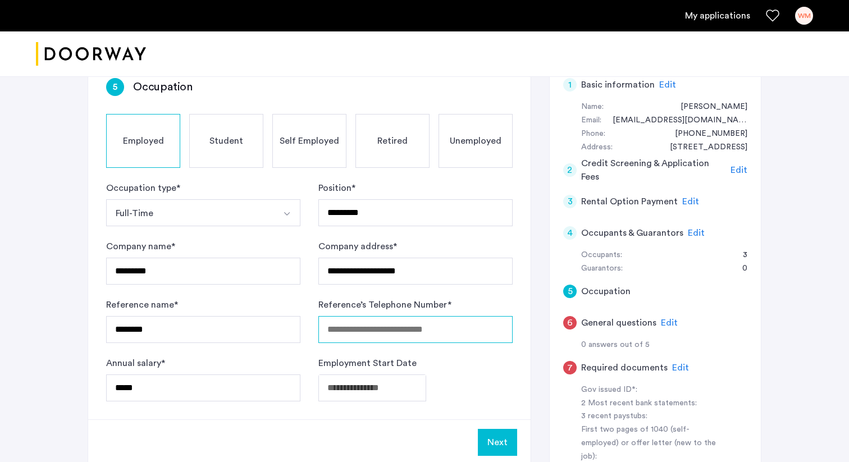
type input "**********"
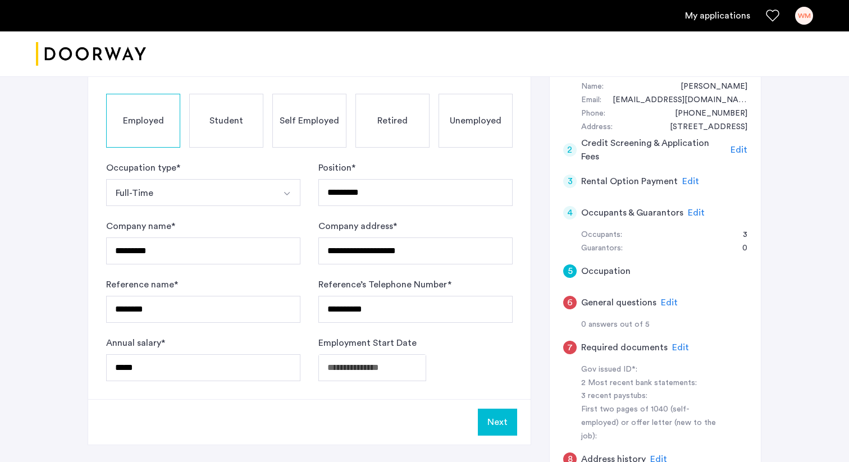
click at [371, 155] on body "**********" at bounding box center [424, 112] width 849 height 462
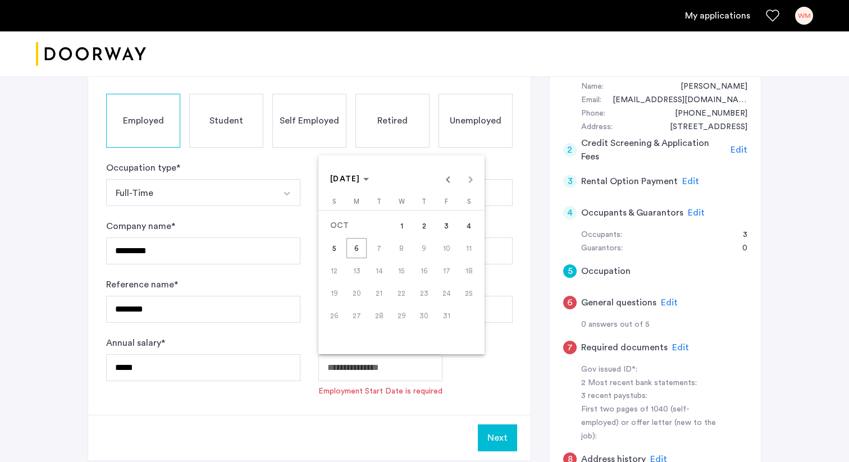
click at [398, 155] on span "2" at bounding box center [424, 226] width 20 height 20
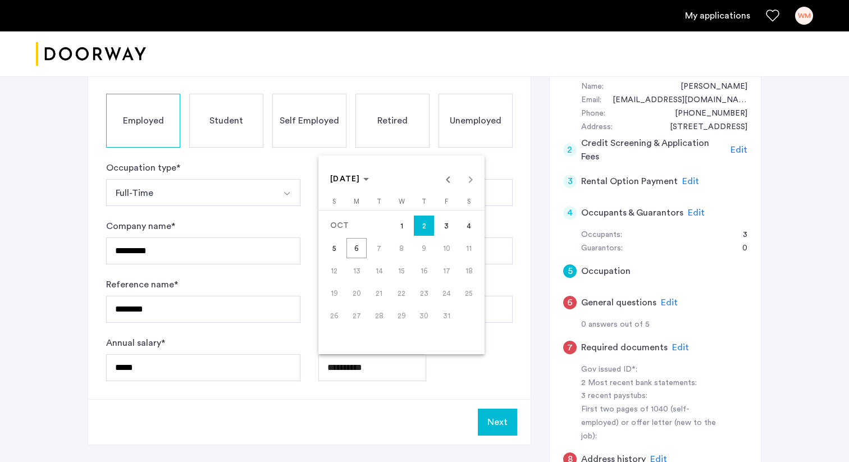
click at [380, 155] on body "**********" at bounding box center [424, 112] width 849 height 462
click at [398, 155] on span "Previous month" at bounding box center [448, 179] width 22 height 22
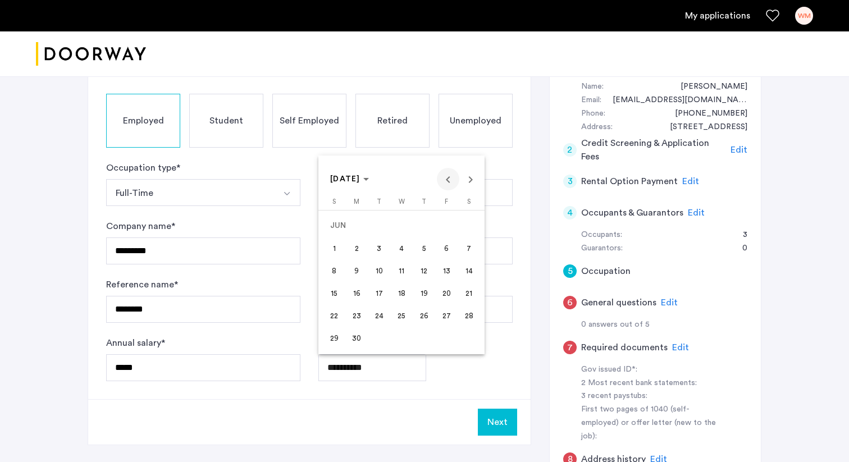
click at [398, 155] on span "Previous month" at bounding box center [448, 179] width 22 height 22
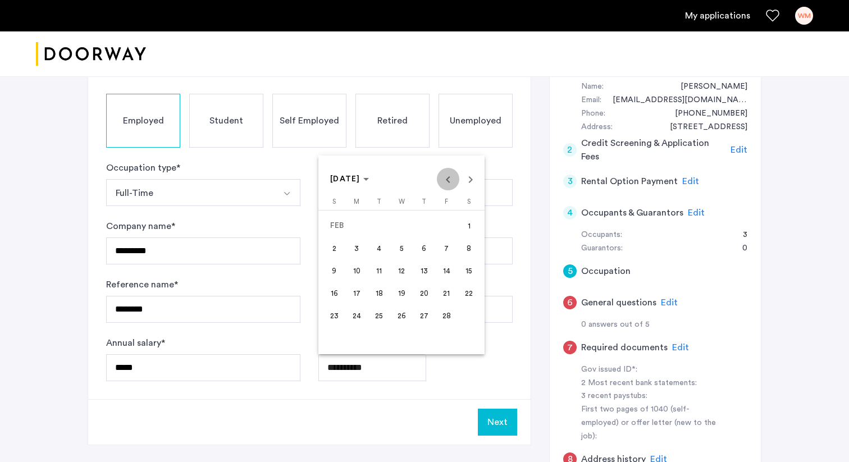
click at [398, 155] on span "Previous month" at bounding box center [448, 179] width 22 height 22
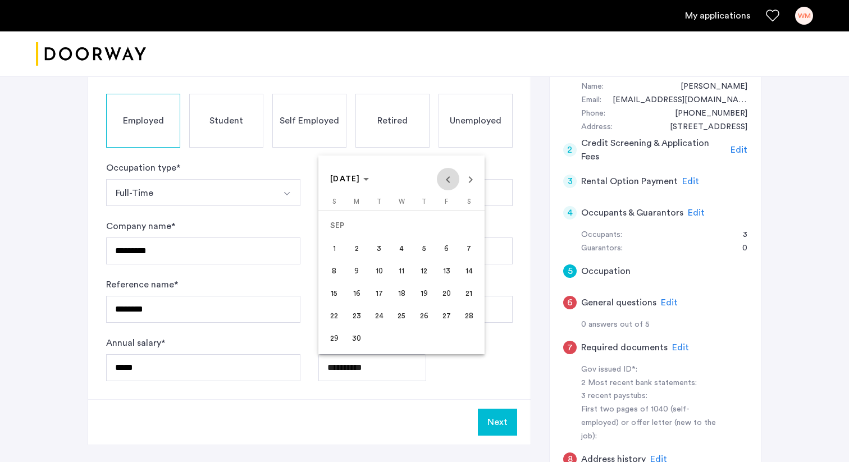
click at [398, 155] on span "Previous month" at bounding box center [448, 179] width 22 height 22
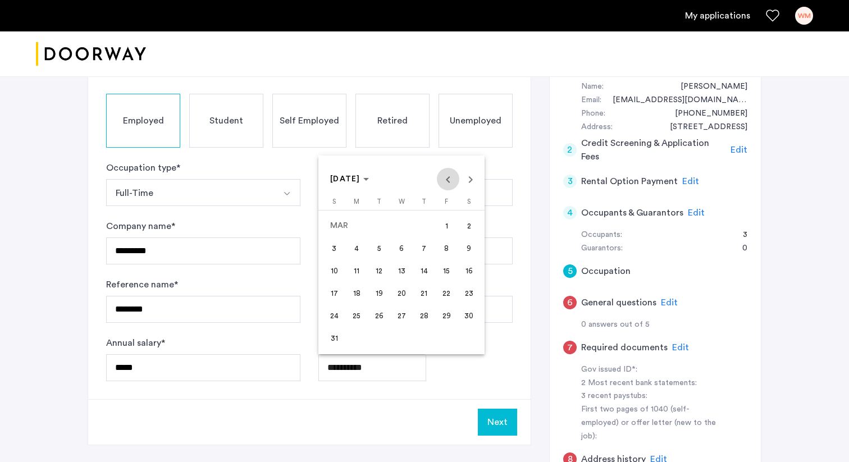
click at [398, 155] on span "Previous month" at bounding box center [448, 179] width 22 height 22
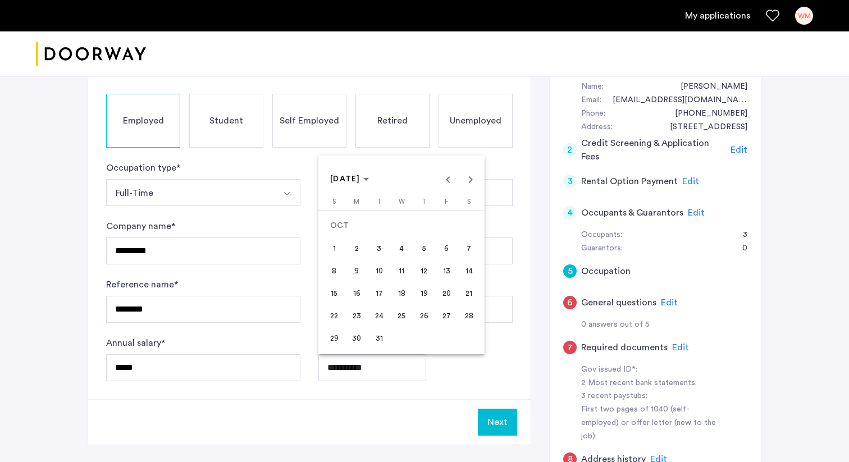
click at [398, 155] on span "5" at bounding box center [424, 248] width 20 height 20
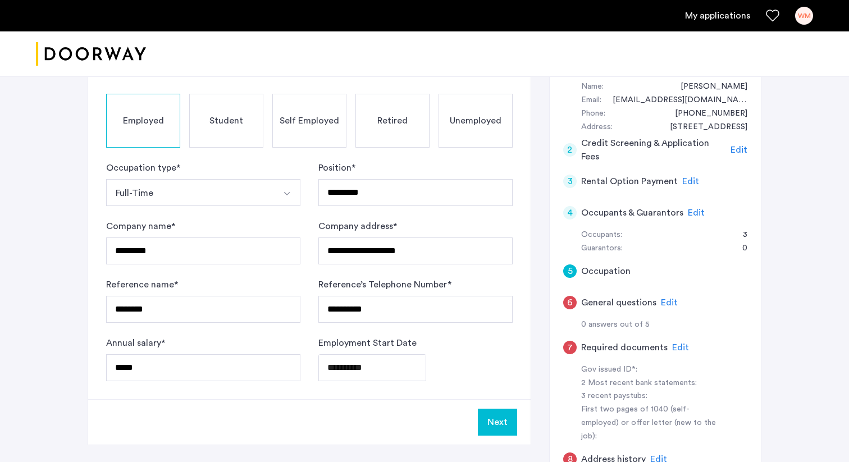
type input "**********"
click at [398, 155] on button "Next" at bounding box center [497, 422] width 39 height 27
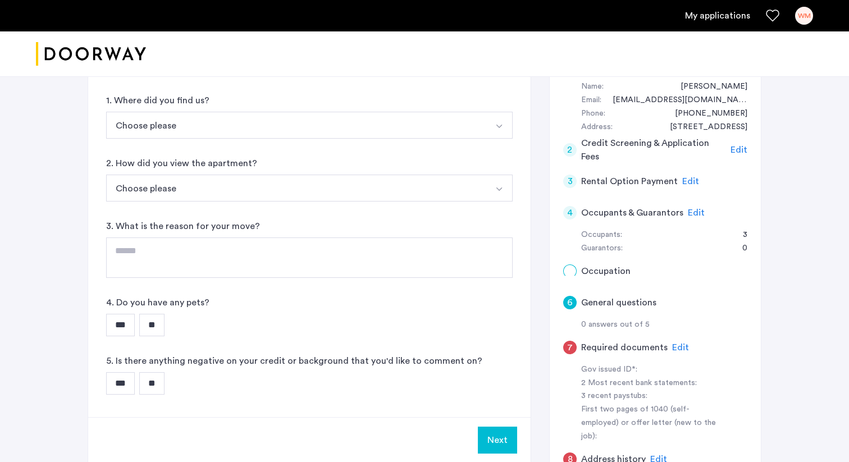
scroll to position [0, 0]
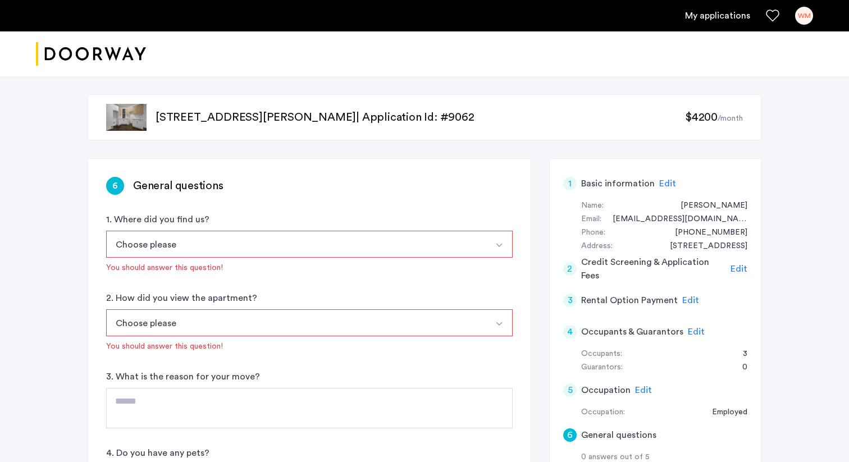
click at [213, 155] on button "Choose please" at bounding box center [296, 244] width 380 height 27
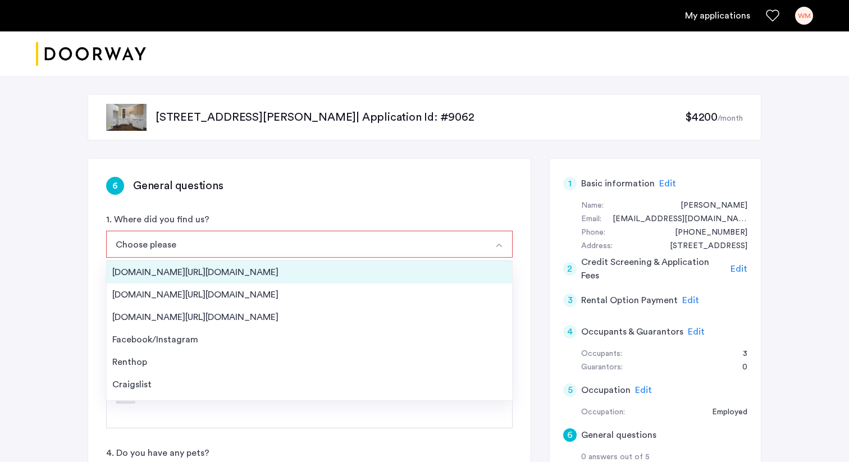
click at [194, 155] on div "Streeteasy.com/Zillow.com" at bounding box center [309, 272] width 394 height 13
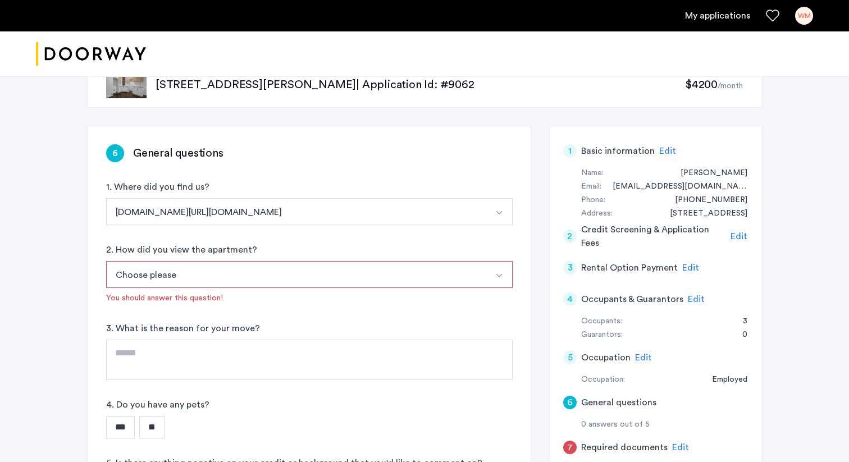
click at [198, 155] on button "Choose please" at bounding box center [296, 274] width 380 height 27
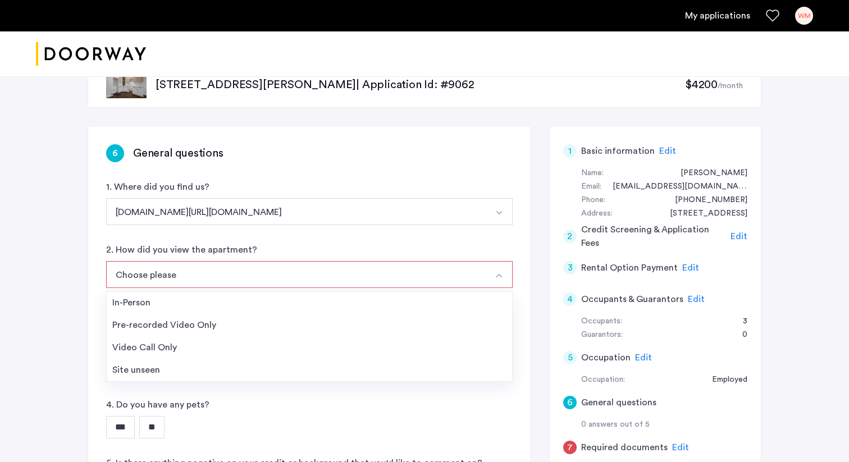
scroll to position [71, 0]
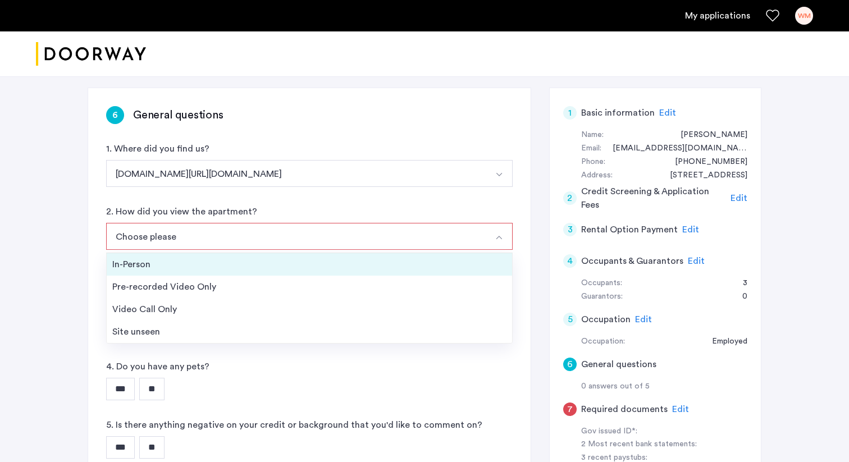
click at [167, 155] on div "In-Person" at bounding box center [309, 264] width 394 height 13
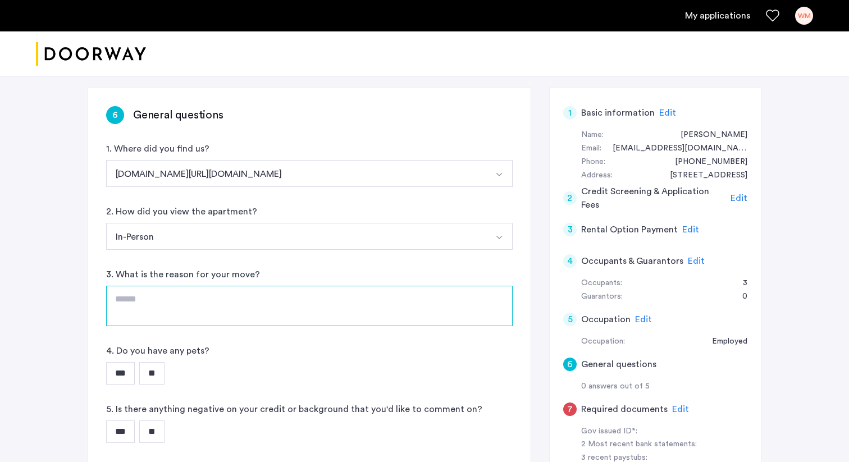
click at [186, 155] on textarea at bounding box center [309, 306] width 407 height 40
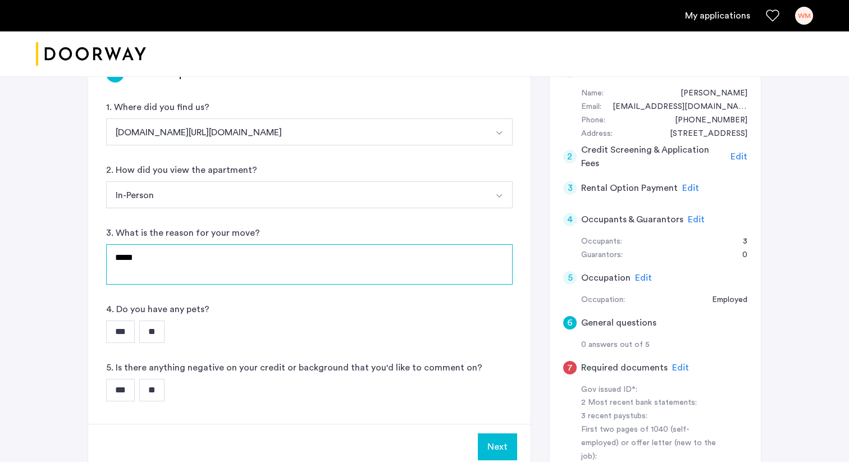
type textarea "****"
click at [153, 155] on input "**" at bounding box center [151, 332] width 25 height 22
click at [157, 155] on input "**" at bounding box center [151, 390] width 25 height 22
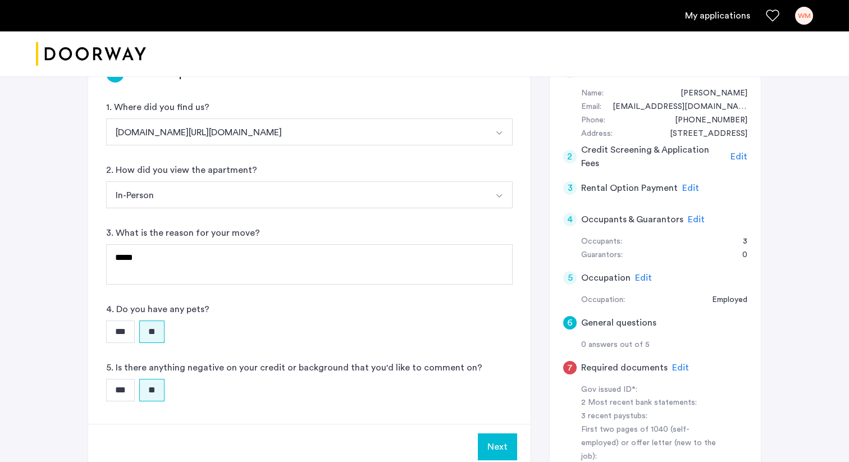
click at [398, 155] on button "Next" at bounding box center [497, 447] width 39 height 27
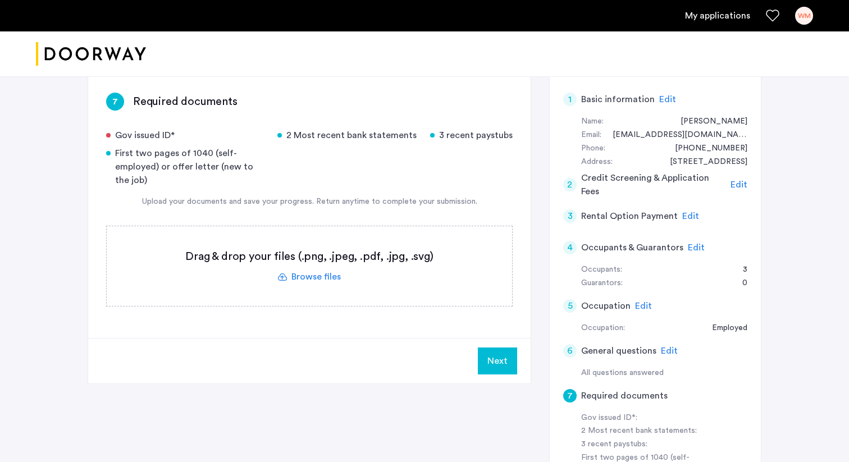
scroll to position [78, 0]
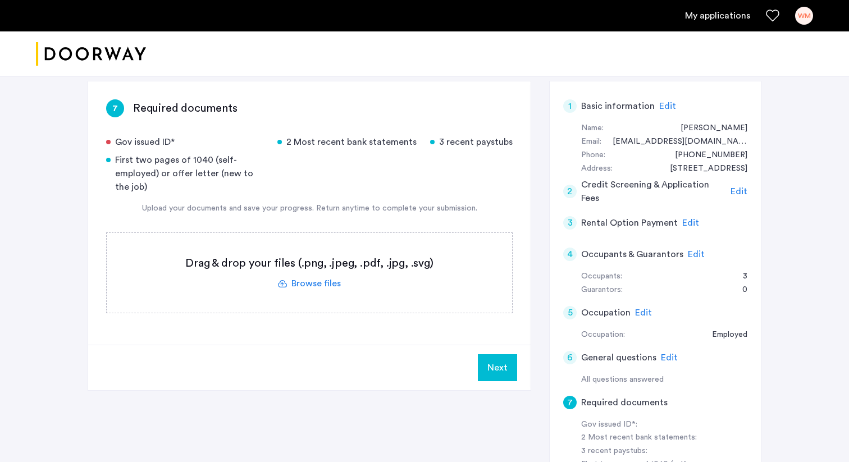
click at [398, 155] on button "Next" at bounding box center [497, 367] width 39 height 27
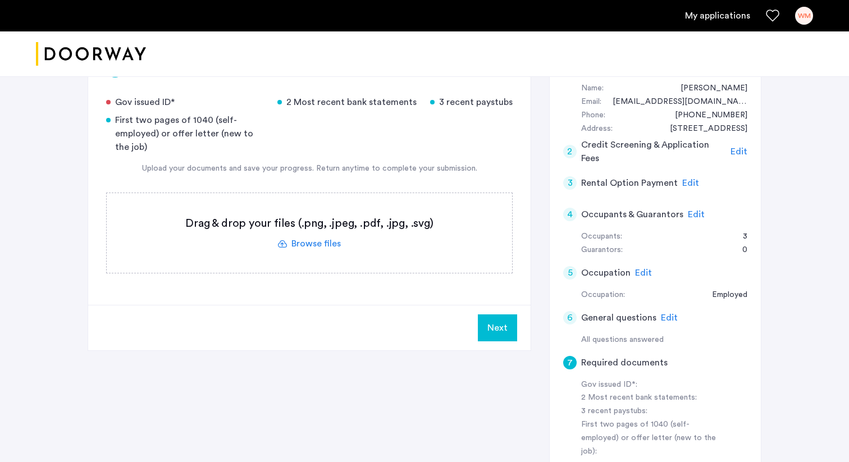
scroll to position [57, 0]
